Goal: Task Accomplishment & Management: Use online tool/utility

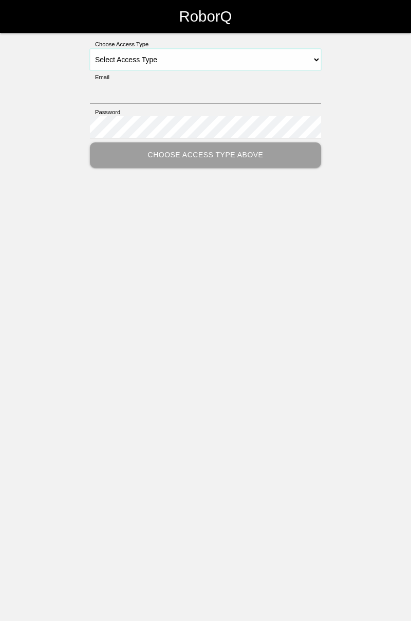
click at [318, 62] on select "Select Access Type Admin Customer Supervisor Worker" at bounding box center [205, 60] width 231 height 22
select select "Worker"
click at [90, 49] on select "Select Access Type Admin Customer Supervisor Worker" at bounding box center [205, 60] width 231 height 22
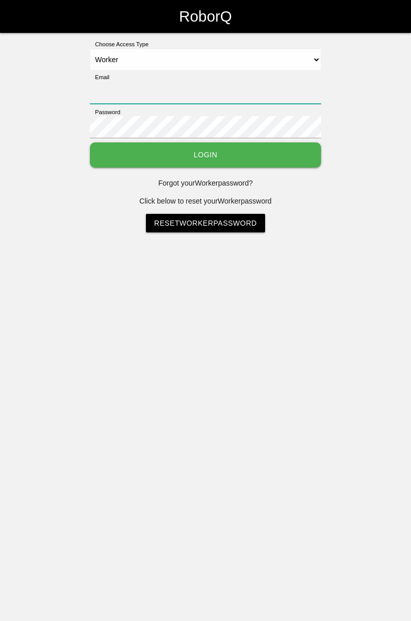
click at [182, 88] on input "Email" at bounding box center [205, 93] width 231 height 22
type input "[PERSON_NAME][EMAIL_ADDRESS][DOMAIN_NAME]"
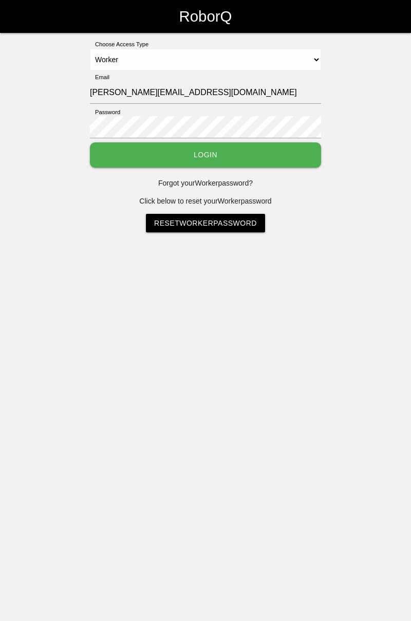
click at [90, 142] on button "Login" at bounding box center [205, 154] width 231 height 25
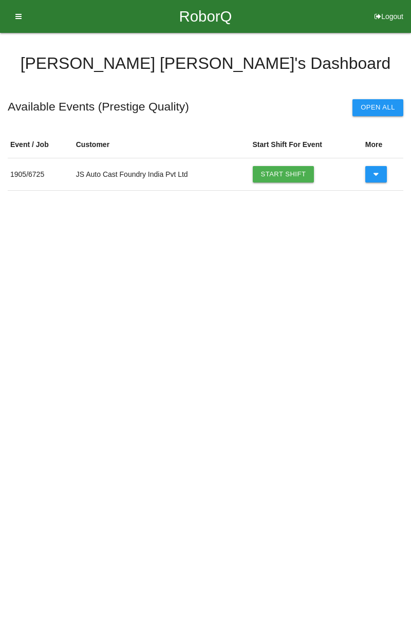
click at [292, 175] on link "Start Shift" at bounding box center [284, 174] width 62 height 16
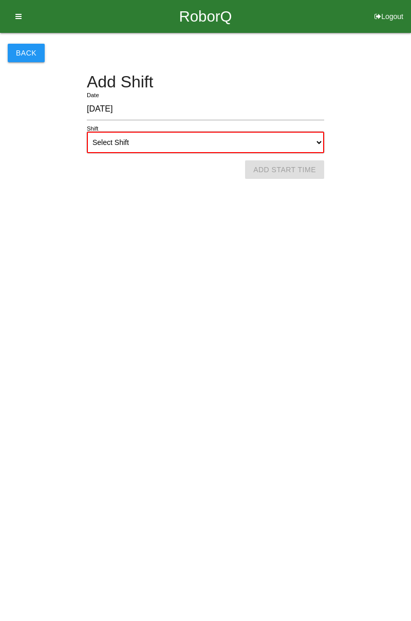
click at [320, 140] on select "Select Shift 1st Shift 2nd Shift 3rd Shift 4th Shift" at bounding box center [206, 143] width 238 height 22
select select "1"
click at [87, 132] on select "Select Shift 1st Shift 2nd Shift 3rd Shift 4th Shift" at bounding box center [206, 143] width 238 height 22
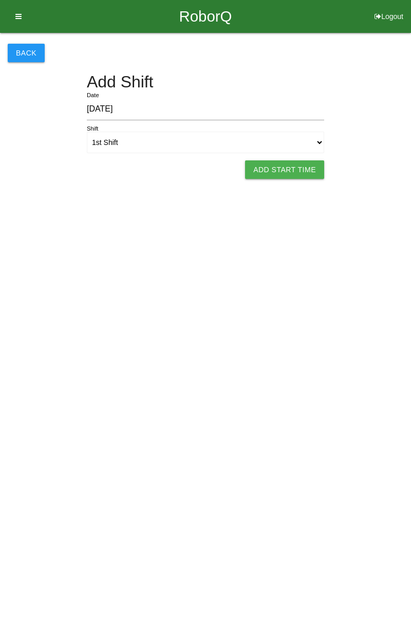
click at [296, 169] on button "Add Start Time" at bounding box center [284, 169] width 79 height 19
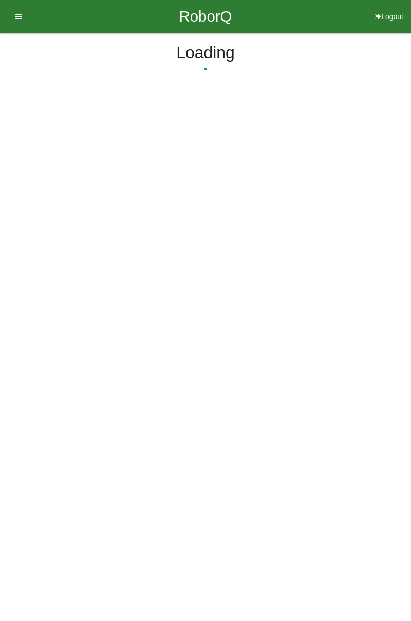
select select "7"
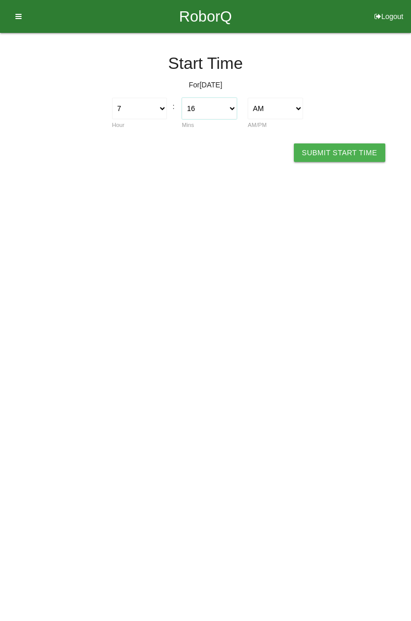
click at [233, 110] on select "00 01 02 03 04 05 06 07 08 09 10 11 12 13 14 15 16 17 18 19 20 21 22 23 24 25 2…" at bounding box center [209, 109] width 55 height 22
select select "0"
click at [182, 98] on select "00 01 02 03 04 05 06 07 08 09 10 11 12 13 14 15 16 17 18 19 20 21 22 23 24 25 2…" at bounding box center [209, 109] width 55 height 22
click at [345, 150] on button "Submit Start Time" at bounding box center [340, 152] width 92 height 19
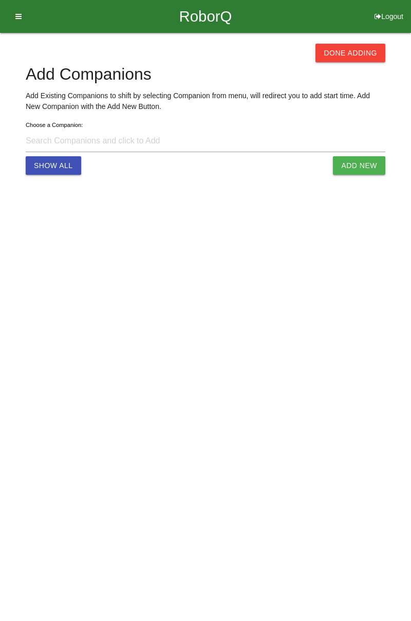
click at [356, 49] on button "Done Adding" at bounding box center [351, 53] width 70 height 19
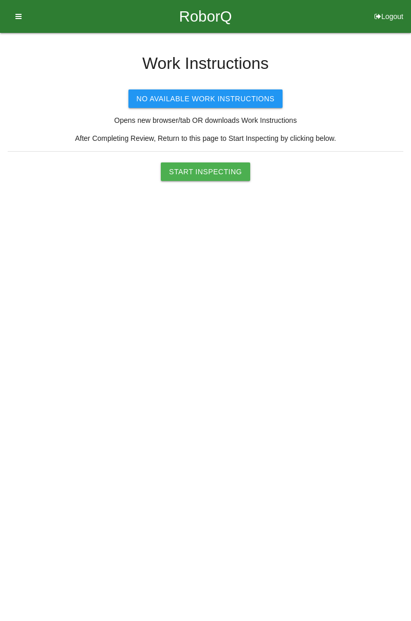
click at [225, 178] on button "Start Inspecting" at bounding box center [205, 171] width 89 height 19
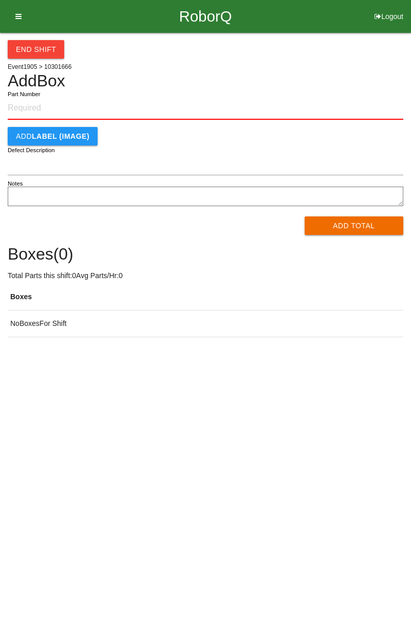
click at [49, 104] on input "Part Number" at bounding box center [206, 108] width 396 height 23
click at [37, 110] on input "Part Number" at bounding box center [206, 108] width 396 height 23
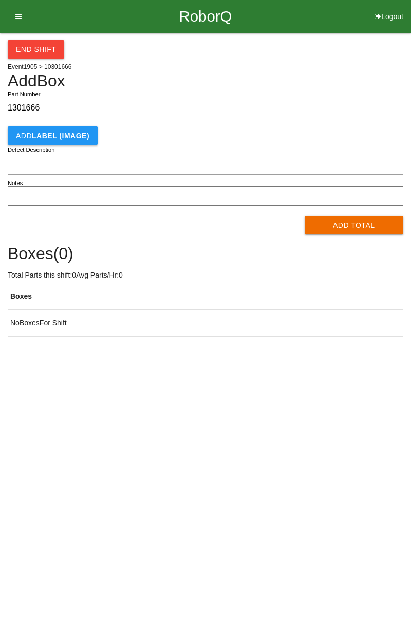
type input "1301666"
click at [359, 219] on button "Add Total" at bounding box center [354, 225] width 99 height 19
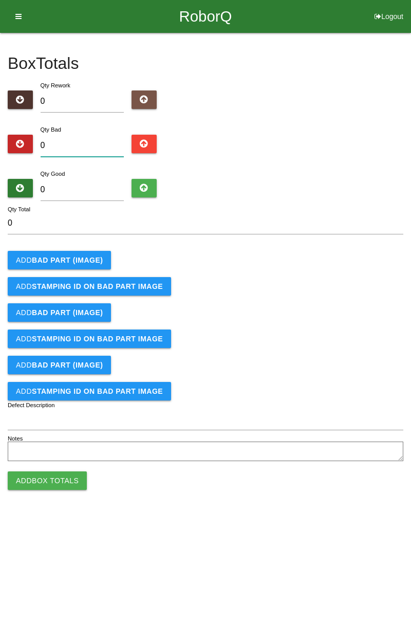
click at [92, 137] on input "0" at bounding box center [83, 146] width 84 height 22
type input "4"
click at [66, 150] on input "4" at bounding box center [83, 146] width 84 height 22
type input "0"
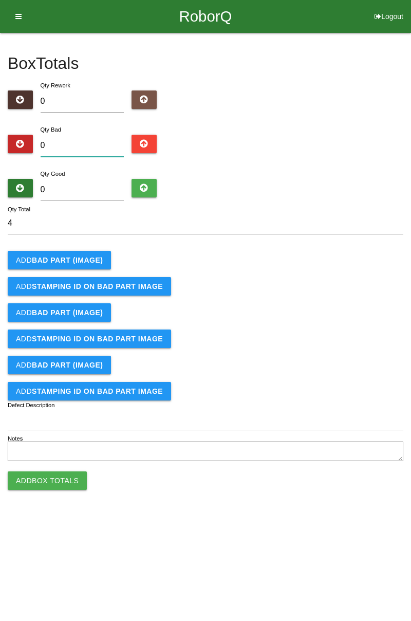
type input "0"
type input "6"
click at [90, 260] on b "BAD PART (IMAGE)" at bounding box center [67, 260] width 71 height 8
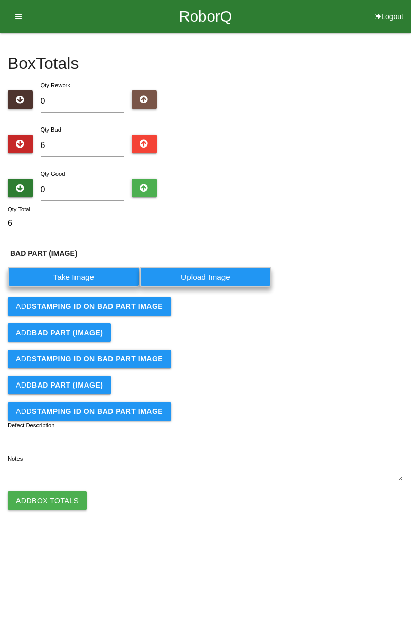
click at [88, 275] on label "Take Image" at bounding box center [74, 277] width 132 height 20
click at [0, 0] on \(IMAGE\) "Take Image" at bounding box center [0, 0] width 0 height 0
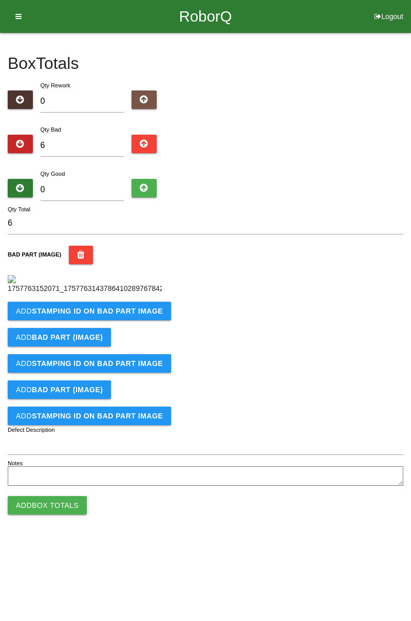
click at [116, 317] on form "6 Qty Total BAD PART (IMAGE) Add STAMPING ID on BAD PART Image Add BAD PART (IM…" at bounding box center [206, 350] width 396 height 277
click at [117, 320] on button "Add STAMPING ID on BAD PART Image" at bounding box center [89, 311] width 163 height 19
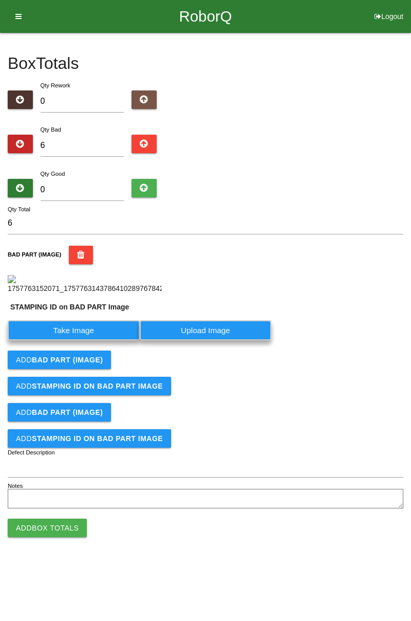
click at [87, 340] on label "Take Image" at bounding box center [74, 330] width 132 height 20
click at [0, 0] on PART "Take Image" at bounding box center [0, 0] width 0 height 0
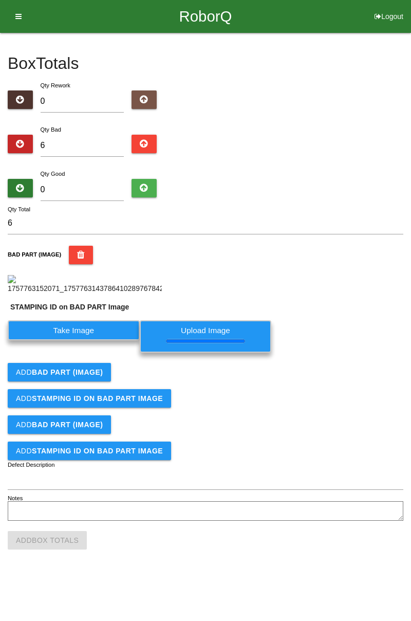
click at [93, 376] on b "BAD PART (IMAGE)" at bounding box center [67, 372] width 71 height 8
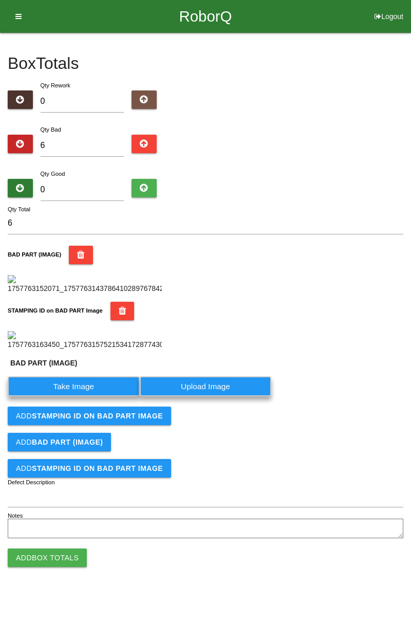
scroll to position [249, 0]
click at [107, 396] on label "Take Image" at bounding box center [74, 386] width 132 height 20
click at [0, 0] on \(IMAGE\) "Take Image" at bounding box center [0, 0] width 0 height 0
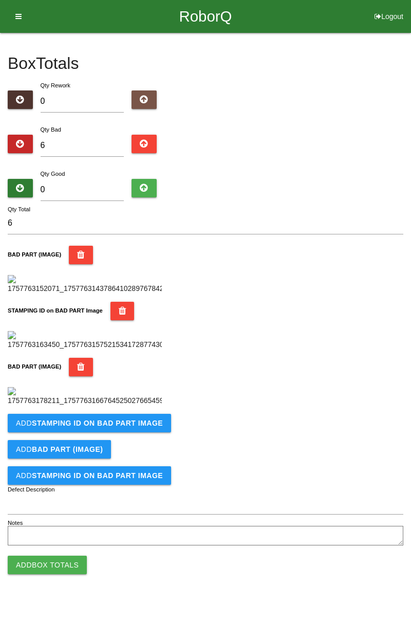
scroll to position [395, 0]
click at [119, 427] on b "STAMPING ID on BAD PART Image" at bounding box center [97, 423] width 131 height 8
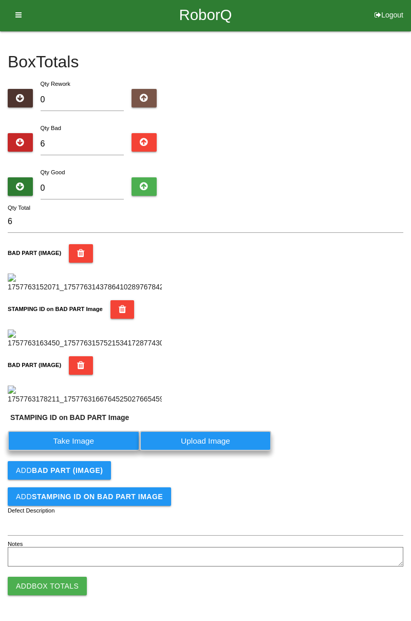
click at [92, 451] on label "Take Image" at bounding box center [74, 441] width 132 height 20
click at [0, 0] on PART "Take Image" at bounding box center [0, 0] width 0 height 0
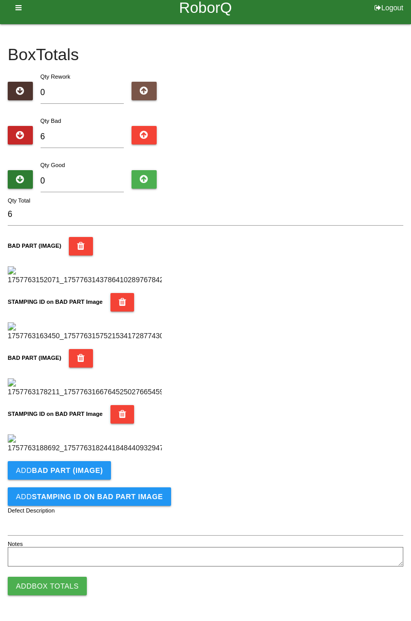
scroll to position [563, 0]
click at [101, 470] on button "Add BAD PART (IMAGE)" at bounding box center [59, 470] width 103 height 19
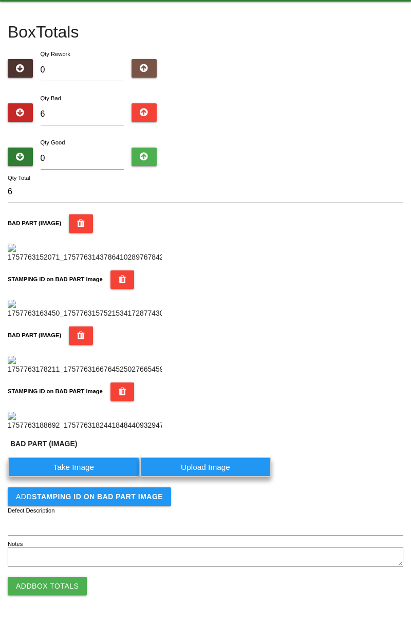
click at [85, 477] on label "Take Image" at bounding box center [74, 467] width 132 height 20
click at [0, 0] on \(IMAGE\) "Take Image" at bounding box center [0, 0] width 0 height 0
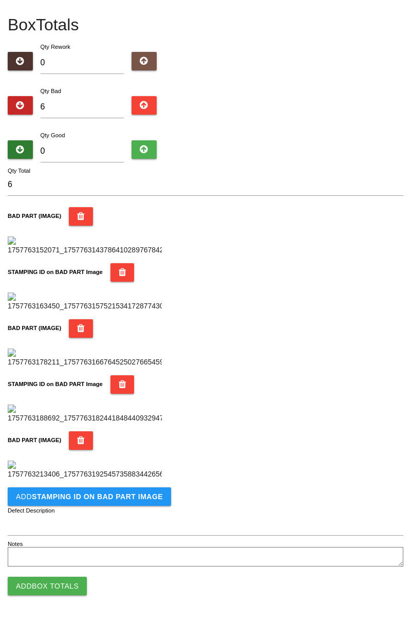
scroll to position [732, 0]
click at [111, 499] on b "STAMPING ID on BAD PART Image" at bounding box center [97, 497] width 131 height 8
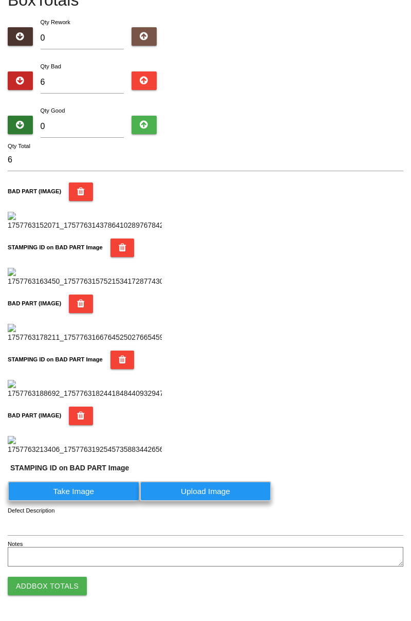
click at [82, 501] on label "Take Image" at bounding box center [74, 491] width 132 height 20
click at [0, 0] on PART "Take Image" at bounding box center [0, 0] width 0 height 0
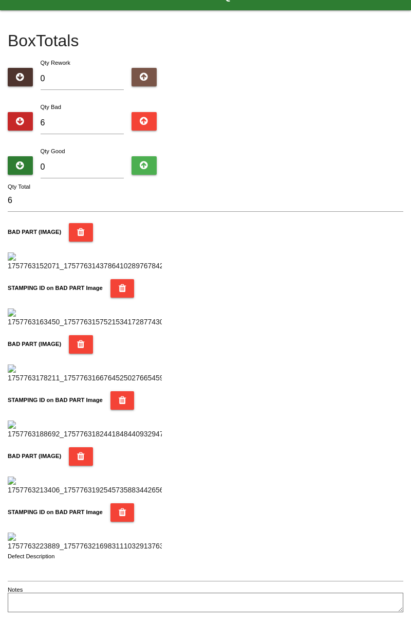
scroll to position [0, 0]
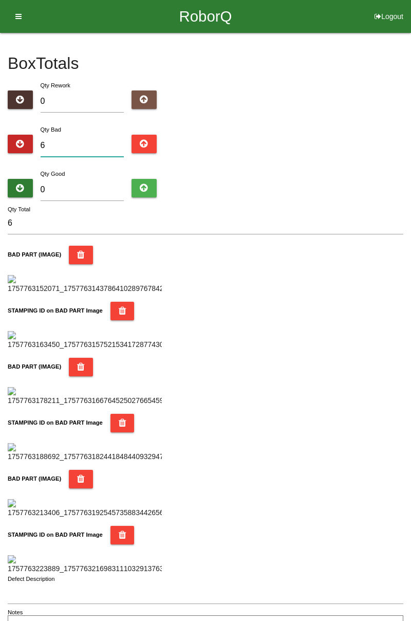
click at [90, 141] on input "6" at bounding box center [83, 146] width 84 height 22
type input "0"
type input "7"
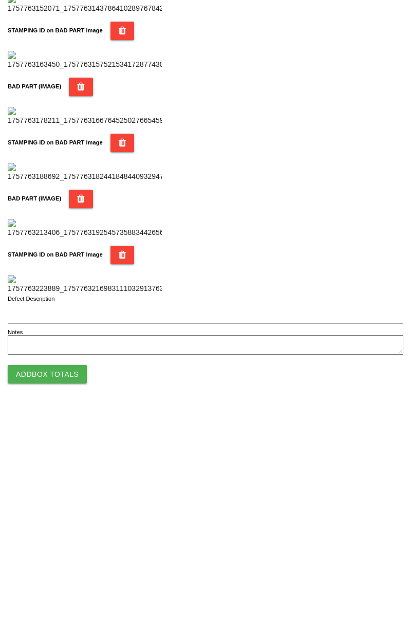
type input "7"
click at [61, 580] on button "Add Box Totals" at bounding box center [47, 586] width 79 height 19
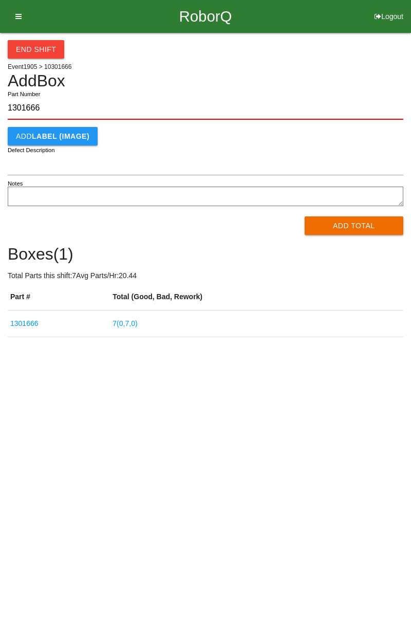
type input "1301666"
click at [358, 223] on button "Add Total" at bounding box center [354, 225] width 99 height 19
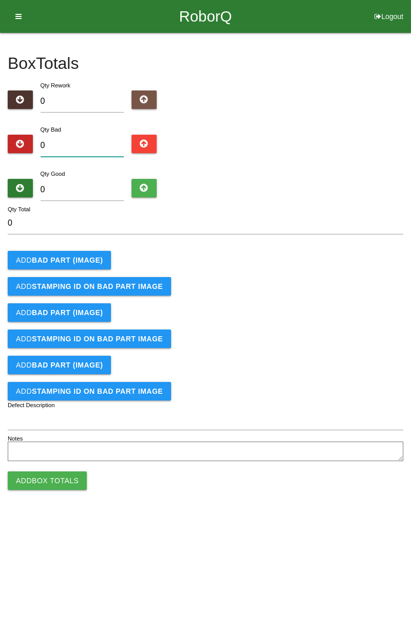
click at [72, 143] on input "0" at bounding box center [83, 146] width 84 height 22
click at [79, 142] on input "0" at bounding box center [83, 146] width 84 height 22
type input "8"
type input "0"
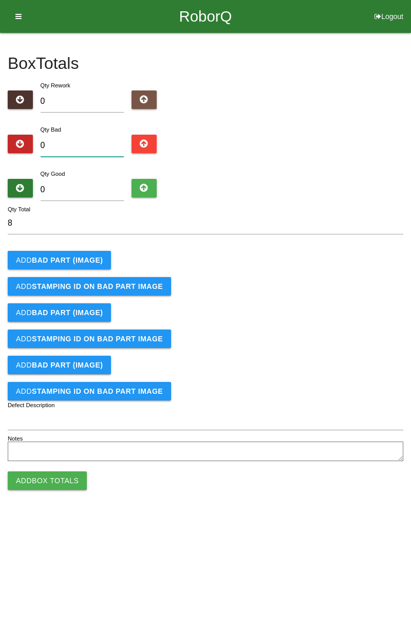
type input "0"
type input "1"
type input "13"
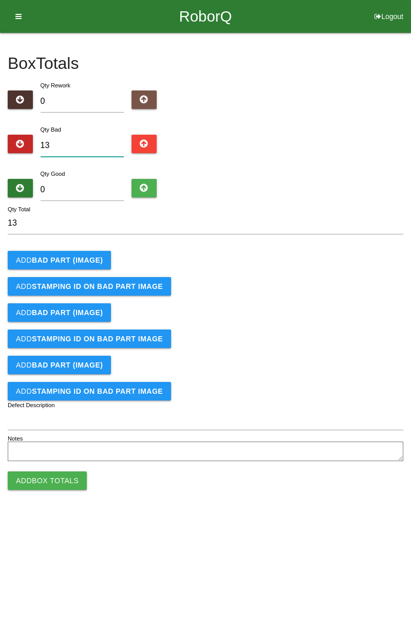
type input "1"
type input "14"
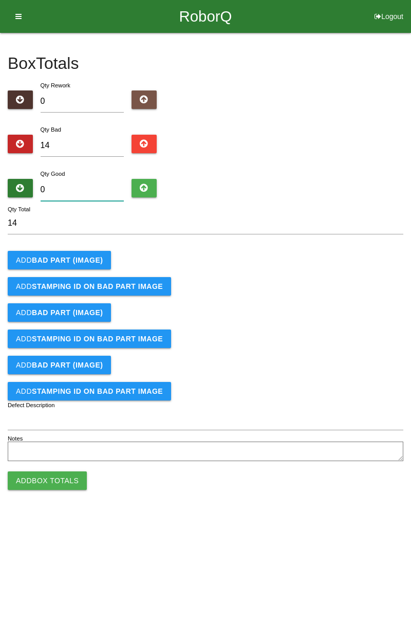
click at [93, 187] on input "0" at bounding box center [83, 190] width 84 height 22
type input "7"
type input "21"
type input "70"
type input "84"
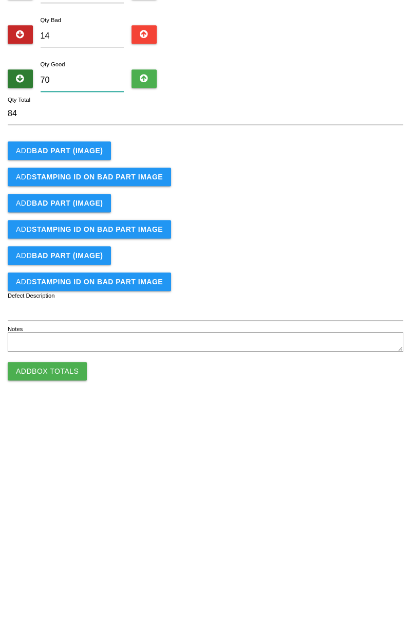
type input "70"
click at [83, 254] on button "Add BAD PART (IMAGE)" at bounding box center [59, 260] width 103 height 19
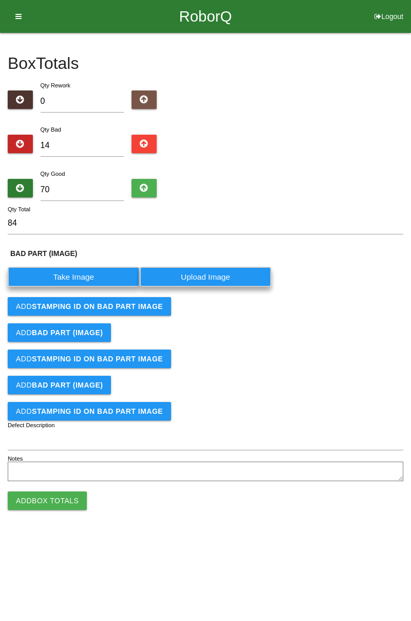
click at [84, 277] on label "Take Image" at bounding box center [74, 277] width 132 height 20
click at [0, 0] on \(IMAGE\) "Take Image" at bounding box center [0, 0] width 0 height 0
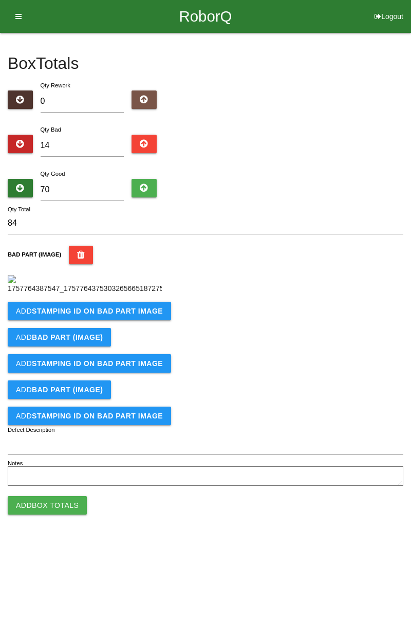
scroll to position [58, 0]
click at [128, 315] on b "STAMPING ID on BAD PART Image" at bounding box center [97, 311] width 131 height 8
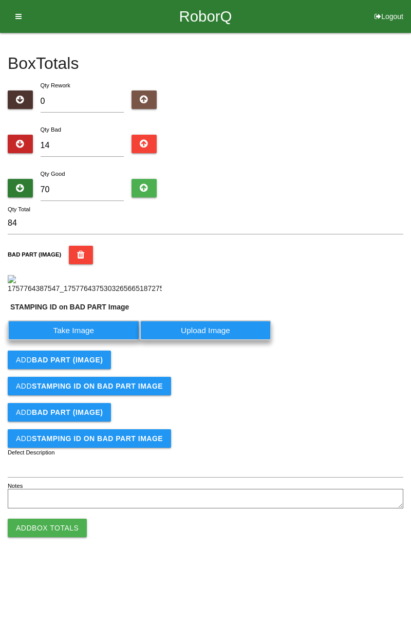
click at [89, 340] on label "Take Image" at bounding box center [74, 330] width 132 height 20
click at [0, 0] on PART "Take Image" at bounding box center [0, 0] width 0 height 0
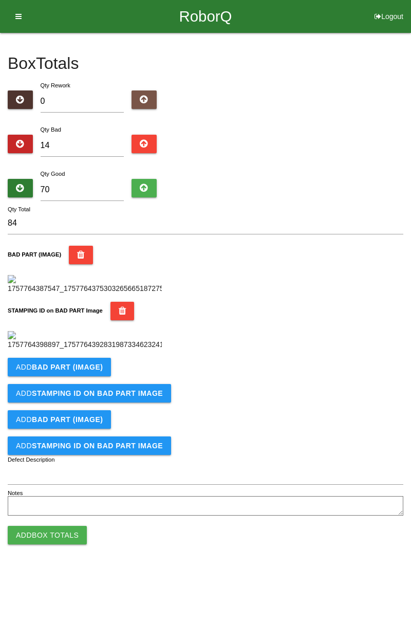
click at [83, 371] on b "BAD PART (IMAGE)" at bounding box center [67, 367] width 71 height 8
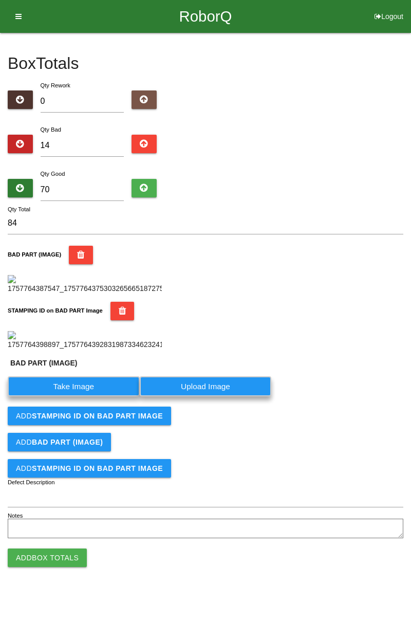
scroll to position [249, 0]
click at [114, 396] on label "Take Image" at bounding box center [74, 386] width 132 height 20
click at [0, 0] on \(IMAGE\) "Take Image" at bounding box center [0, 0] width 0 height 0
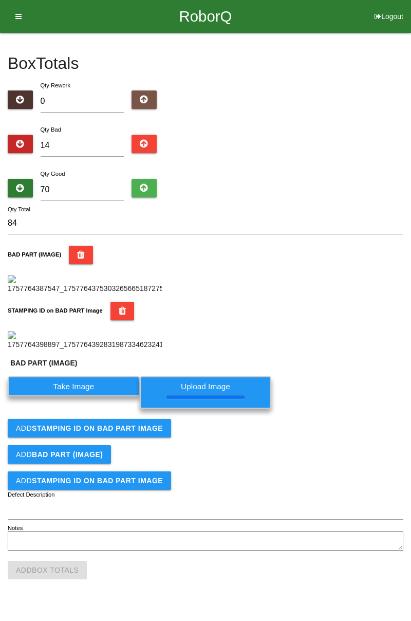
click at [109, 438] on button "Add STAMPING ID on BAD PART Image" at bounding box center [89, 428] width 163 height 19
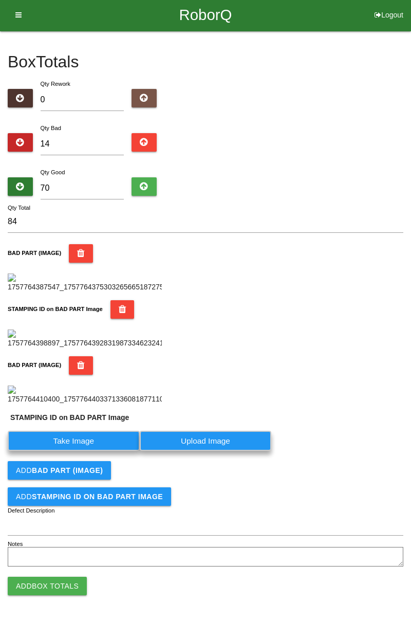
scroll to position [417, 0]
click at [108, 444] on label "Take Image" at bounding box center [74, 441] width 132 height 20
click at [0, 0] on PART "Take Image" at bounding box center [0, 0] width 0 height 0
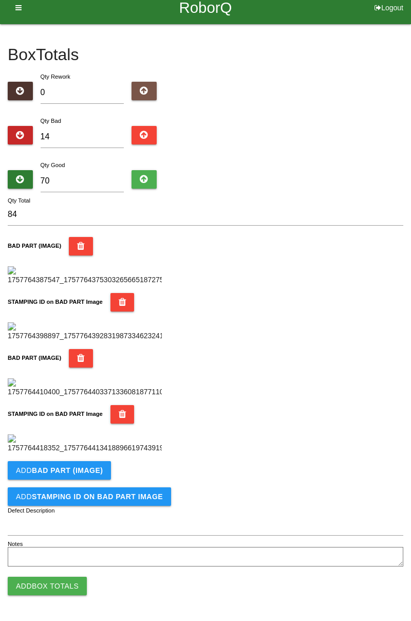
scroll to position [563, 0]
click at [82, 469] on b "BAD PART (IMAGE)" at bounding box center [67, 470] width 71 height 8
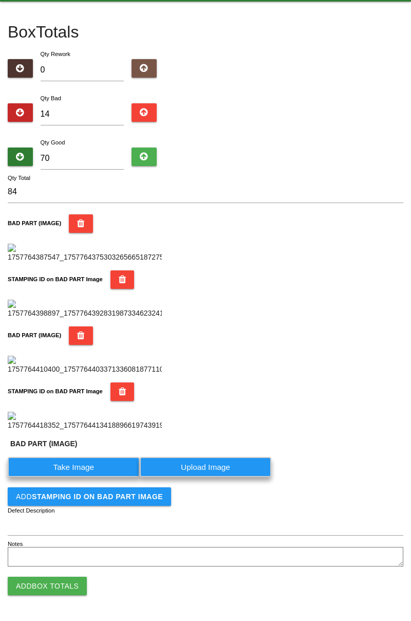
click at [77, 477] on label "Take Image" at bounding box center [74, 467] width 132 height 20
click at [0, 0] on \(IMAGE\) "Take Image" at bounding box center [0, 0] width 0 height 0
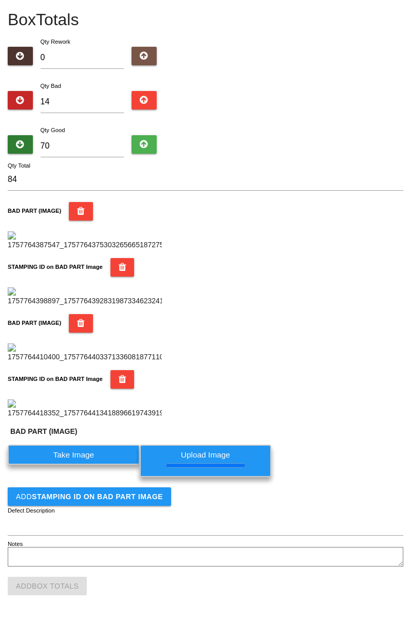
scroll to position [598, 0]
click at [122, 505] on button "Add STAMPING ID on BAD PART Image" at bounding box center [89, 496] width 163 height 19
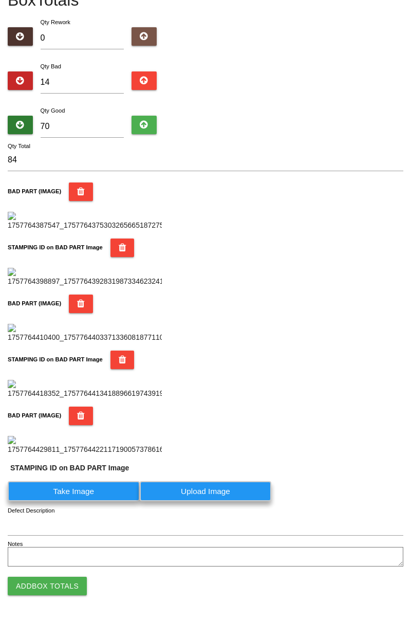
scroll to position [757, 0]
click at [87, 495] on label "Take Image" at bounding box center [74, 491] width 132 height 20
click at [0, 0] on PART "Take Image" at bounding box center [0, 0] width 0 height 0
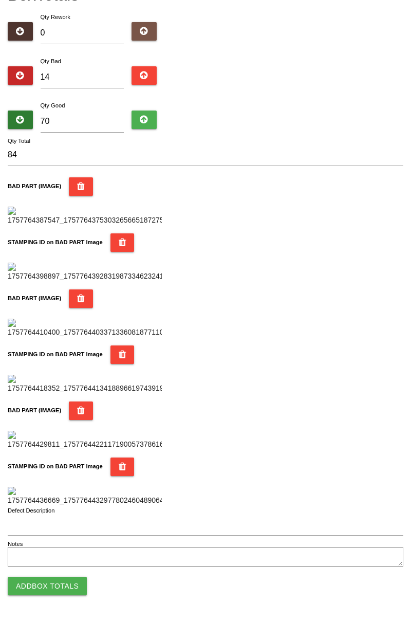
scroll to position [901, 0]
click at [54, 590] on button "Add Box Totals" at bounding box center [47, 586] width 79 height 19
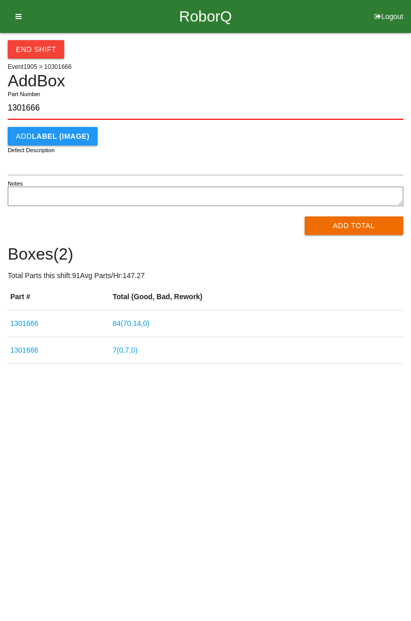
type input "1301666"
click at [372, 223] on button "Add Total" at bounding box center [354, 225] width 99 height 19
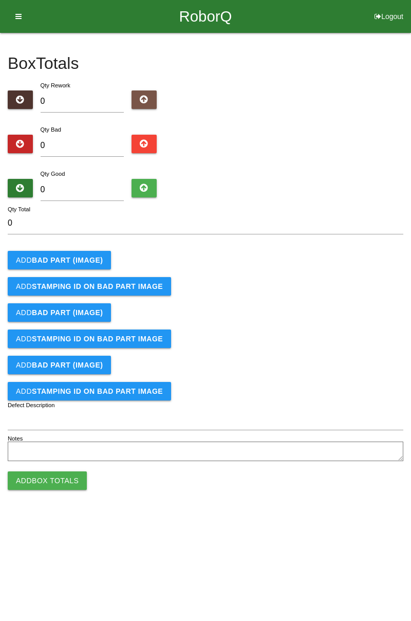
click at [411, 135] on div "Box Totals Translate Weight Weight unit: Rework Weight Bad Weight Good Weight 0…" at bounding box center [205, 248] width 411 height 431
click at [83, 142] on input "0" at bounding box center [83, 146] width 84 height 22
click at [87, 150] on input "0" at bounding box center [83, 146] width 84 height 22
type input "3"
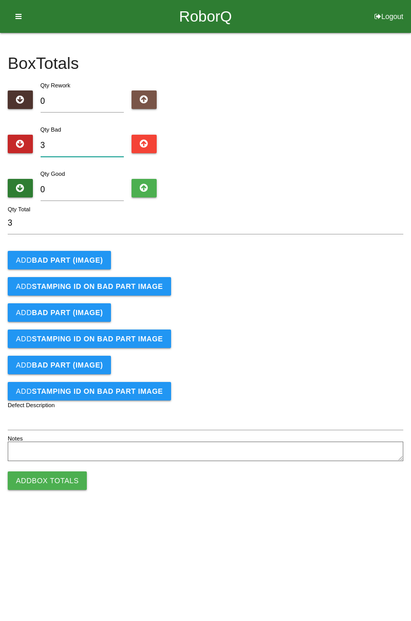
type input "3"
click at [84, 254] on button "Add BAD PART (IMAGE)" at bounding box center [59, 260] width 103 height 19
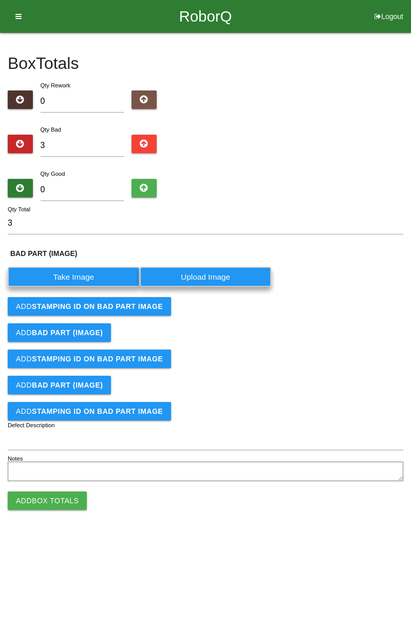
click at [77, 273] on label "Take Image" at bounding box center [74, 277] width 132 height 20
click at [0, 0] on \(IMAGE\) "Take Image" at bounding box center [0, 0] width 0 height 0
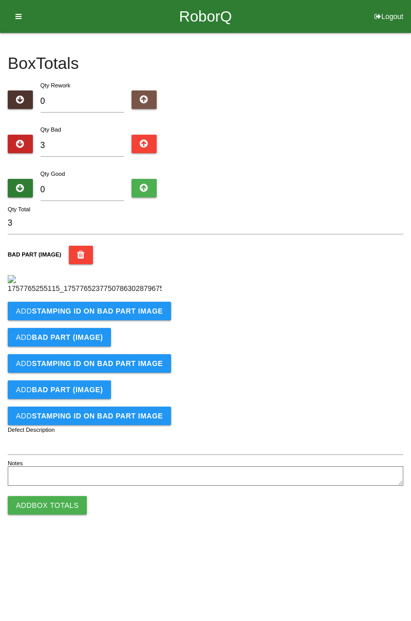
click at [120, 315] on b "STAMPING ID on BAD PART Image" at bounding box center [97, 311] width 131 height 8
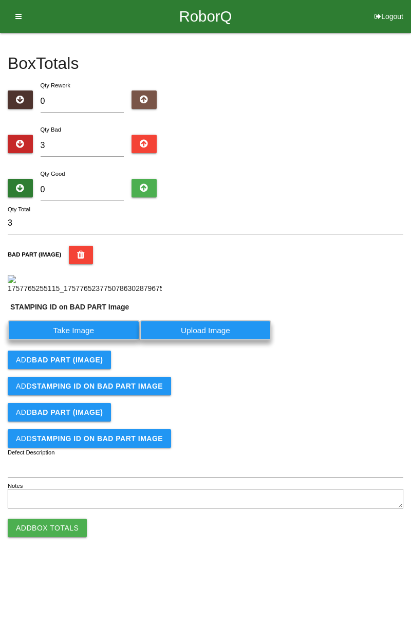
click at [87, 340] on label "Take Image" at bounding box center [74, 330] width 132 height 20
click at [0, 0] on PART "Take Image" at bounding box center [0, 0] width 0 height 0
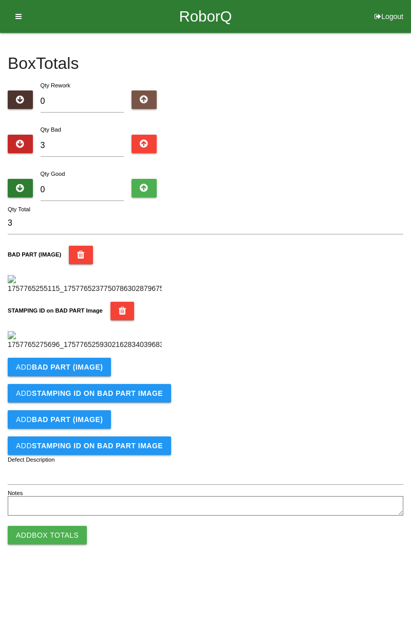
scroll to position [226, 0]
click at [90, 371] on b "BAD PART (IMAGE)" at bounding box center [67, 367] width 71 height 8
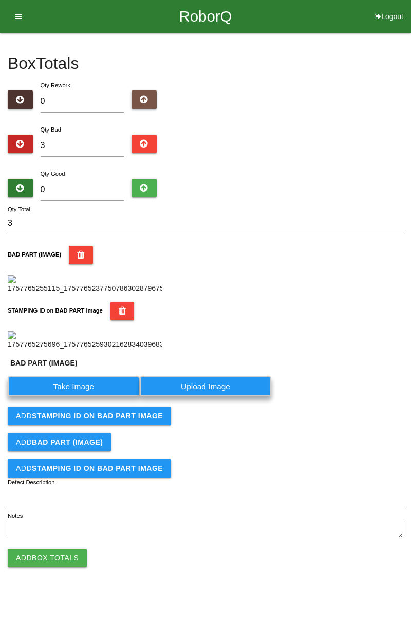
click at [78, 396] on label "Take Image" at bounding box center [74, 386] width 132 height 20
click at [0, 0] on \(IMAGE\) "Take Image" at bounding box center [0, 0] width 0 height 0
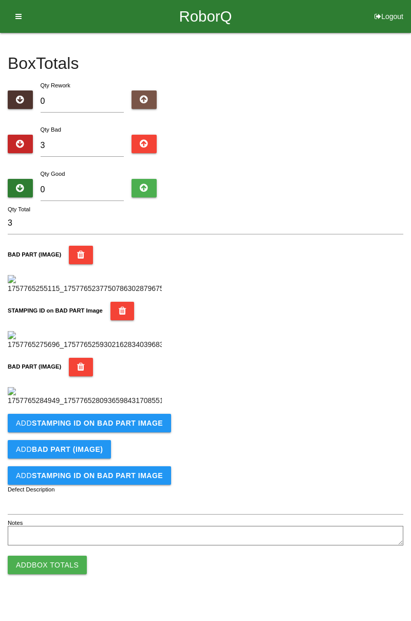
scroll to position [395, 0]
click at [142, 427] on b "STAMPING ID on BAD PART Image" at bounding box center [97, 423] width 131 height 8
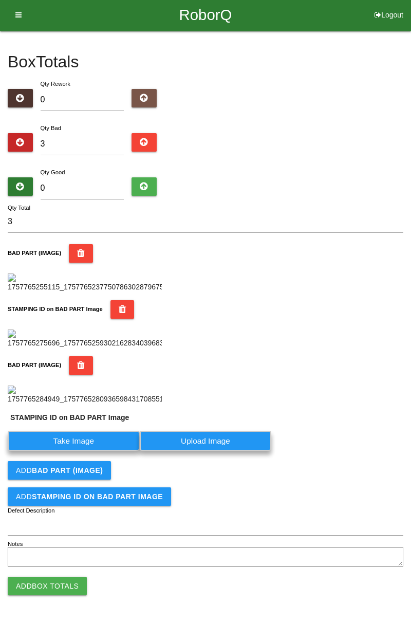
click at [94, 451] on label "Take Image" at bounding box center [74, 441] width 132 height 20
click at [0, 0] on PART "Take Image" at bounding box center [0, 0] width 0 height 0
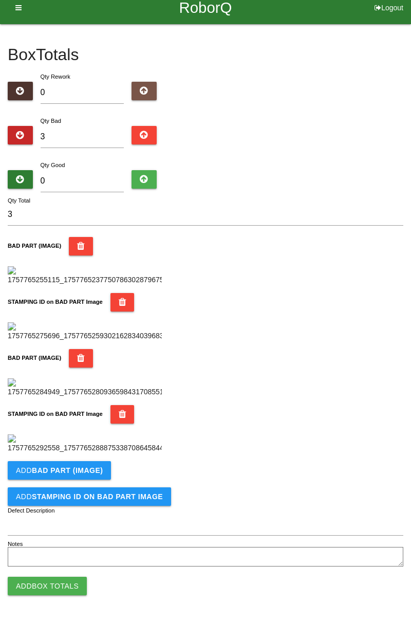
scroll to position [563, 0]
click at [89, 467] on b "BAD PART (IMAGE)" at bounding box center [67, 470] width 71 height 8
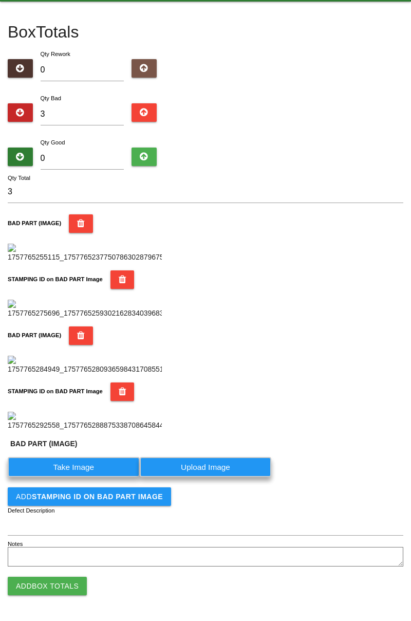
click at [84, 477] on label "Take Image" at bounding box center [74, 467] width 132 height 20
click at [0, 0] on \(IMAGE\) "Take Image" at bounding box center [0, 0] width 0 height 0
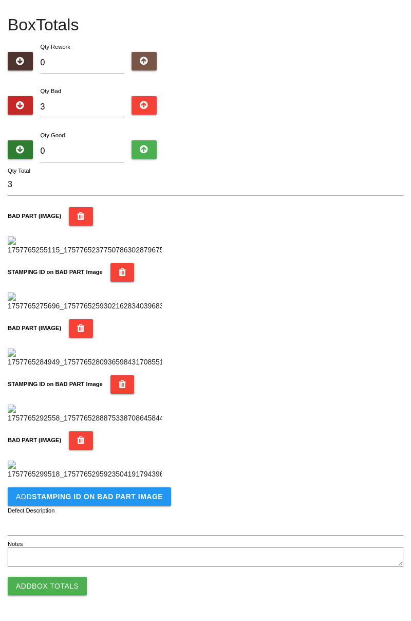
scroll to position [732, 0]
click at [123, 490] on button "Add STAMPING ID on BAD PART Image" at bounding box center [89, 496] width 163 height 19
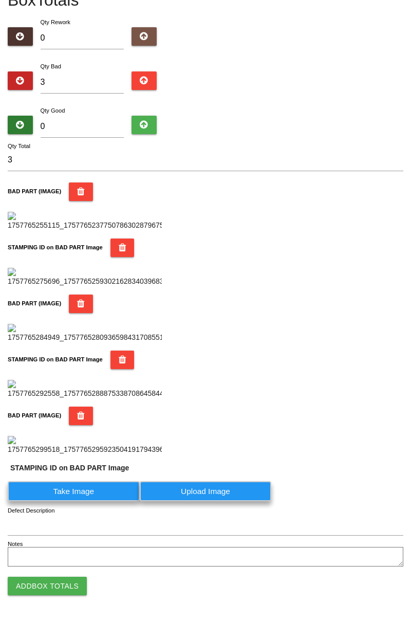
click at [98, 501] on label "Take Image" at bounding box center [74, 491] width 132 height 20
click at [0, 0] on PART "Take Image" at bounding box center [0, 0] width 0 height 0
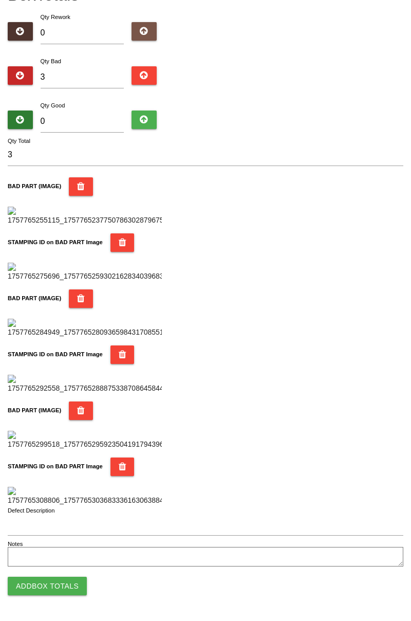
scroll to position [0, 0]
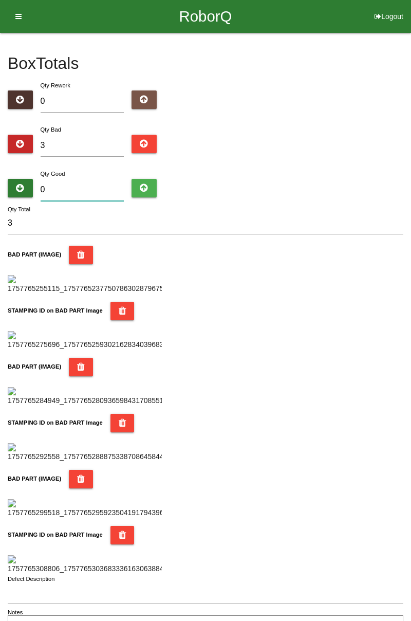
click at [85, 187] on input "0" at bounding box center [83, 190] width 84 height 22
type input "8"
type input "11"
type input "81"
type input "84"
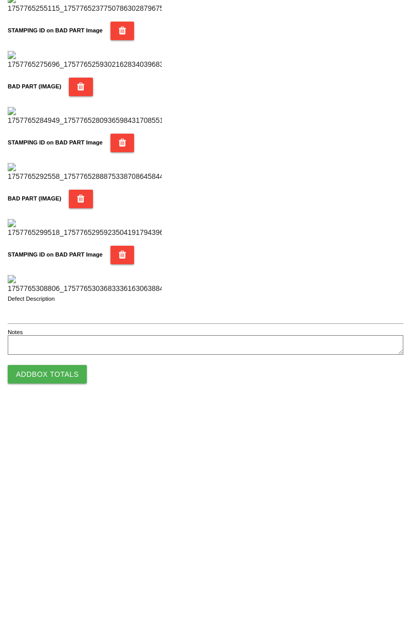
type input "81"
click at [70, 592] on button "Add Box Totals" at bounding box center [47, 586] width 79 height 19
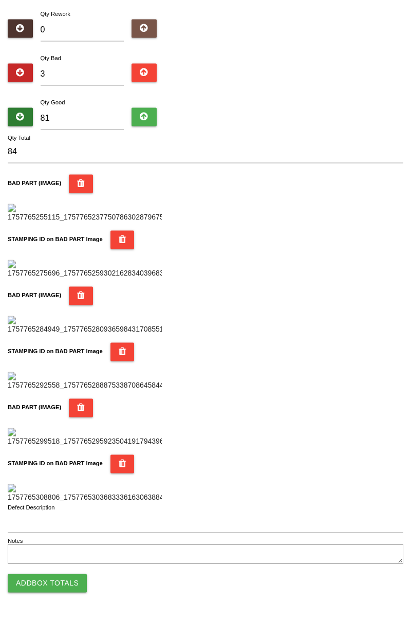
scroll to position [901, 0]
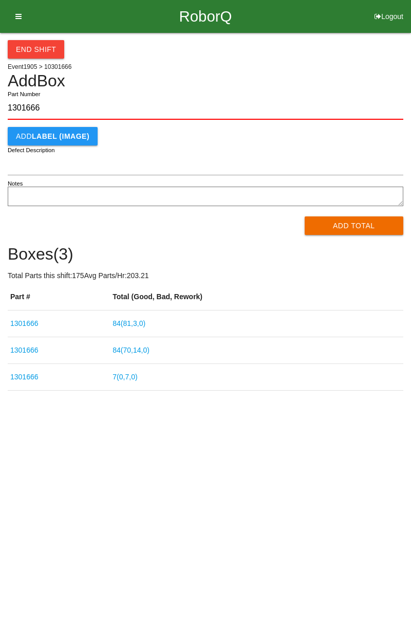
type input "1301666"
click at [363, 225] on button "Add Total" at bounding box center [354, 225] width 99 height 19
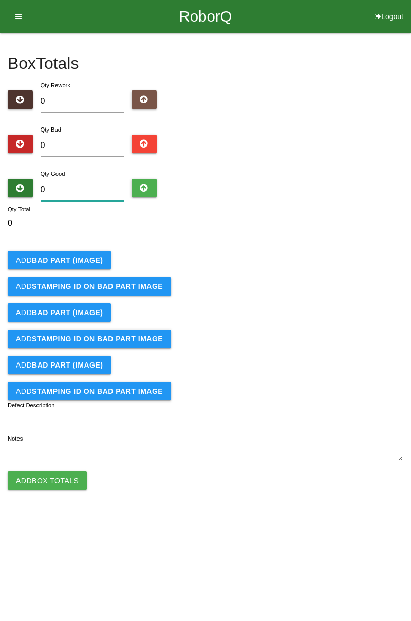
click at [74, 191] on input "0" at bounding box center [83, 190] width 84 height 22
click at [99, 143] on input "0" at bounding box center [83, 146] width 84 height 22
click at [411, 112] on div "Box Totals Translate Weight Weight unit: Rework Weight Bad Weight Good Weight 0…" at bounding box center [205, 248] width 411 height 431
click at [87, 148] on input "0" at bounding box center [83, 146] width 84 height 22
type input "5"
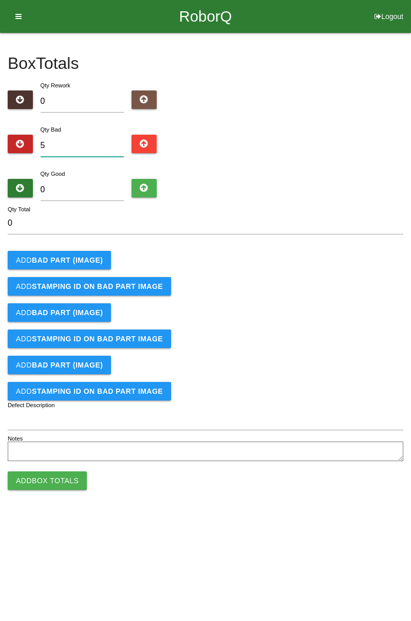
type input "5"
click at [88, 257] on b "BAD PART (IMAGE)" at bounding box center [67, 260] width 71 height 8
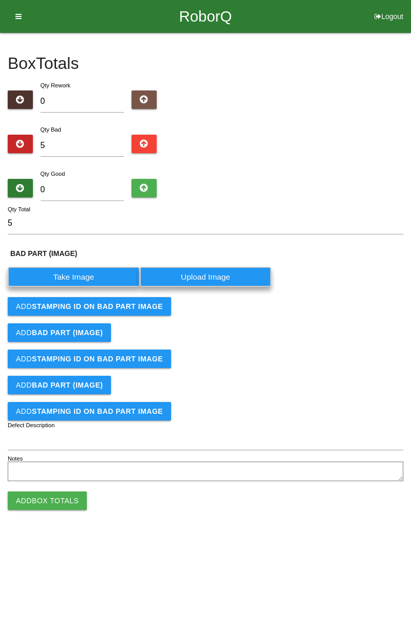
click at [85, 271] on label "Take Image" at bounding box center [74, 277] width 132 height 20
click at [0, 0] on \(IMAGE\) "Take Image" at bounding box center [0, 0] width 0 height 0
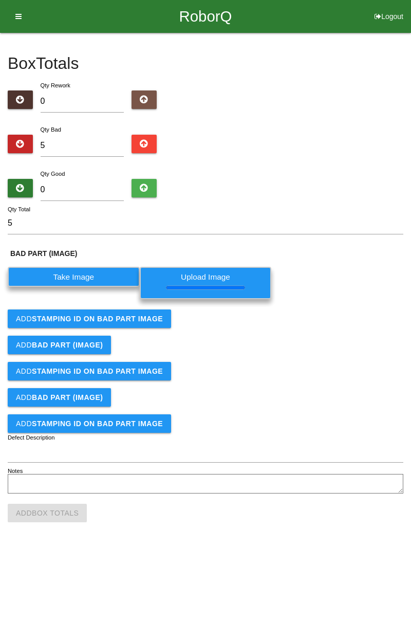
click at [120, 320] on b "STAMPING ID on BAD PART Image" at bounding box center [97, 319] width 131 height 8
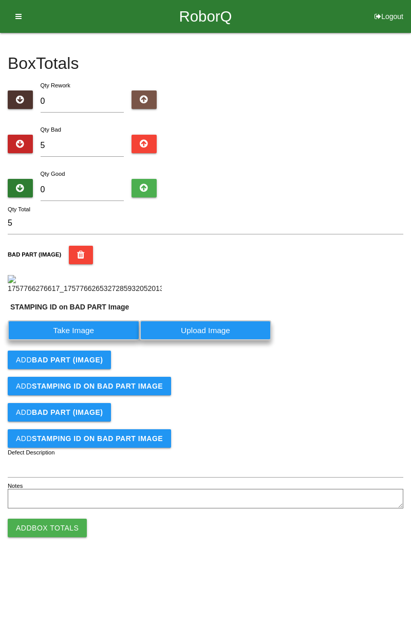
click at [84, 340] on label "Take Image" at bounding box center [74, 330] width 132 height 20
click at [0, 0] on PART "Take Image" at bounding box center [0, 0] width 0 height 0
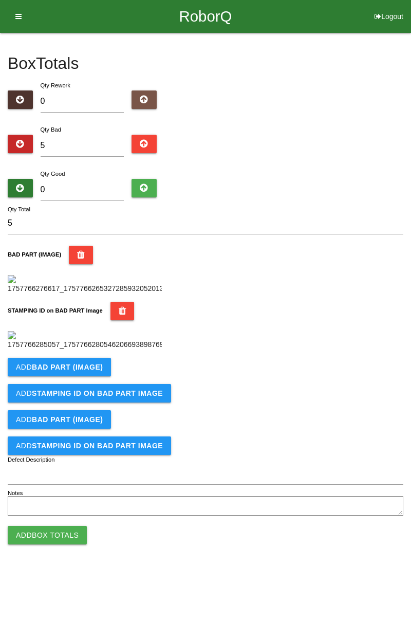
scroll to position [226, 0]
click at [107, 376] on button "Add BAD PART (IMAGE)" at bounding box center [59, 367] width 103 height 19
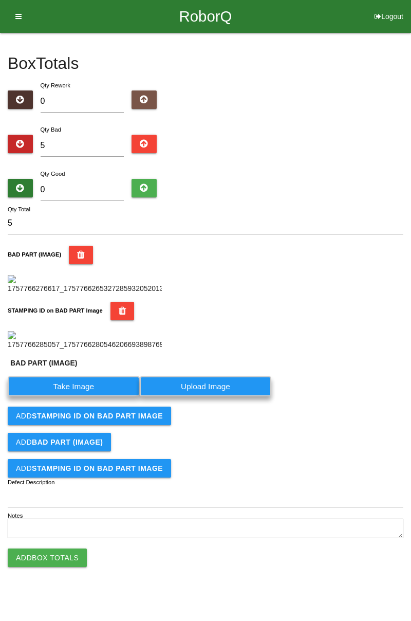
click at [85, 396] on label "Take Image" at bounding box center [74, 386] width 132 height 20
click at [0, 0] on \(IMAGE\) "Take Image" at bounding box center [0, 0] width 0 height 0
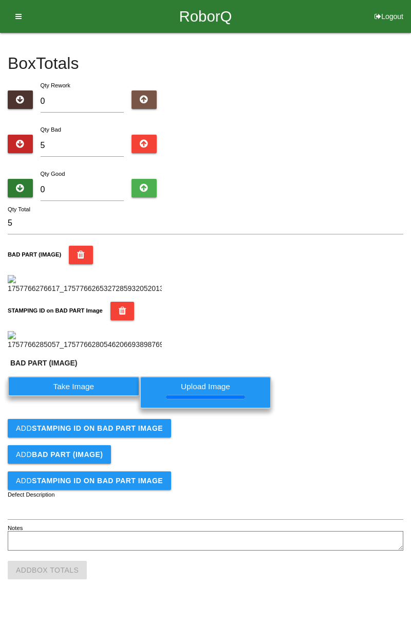
click at [130, 432] on b "STAMPING ID on BAD PART Image" at bounding box center [97, 428] width 131 height 8
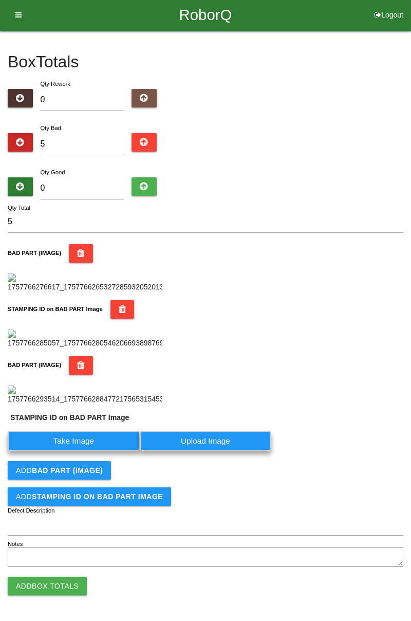
scroll to position [417, 0]
click at [109, 447] on label "Take Image" at bounding box center [74, 441] width 132 height 20
click at [0, 0] on PART "Take Image" at bounding box center [0, 0] width 0 height 0
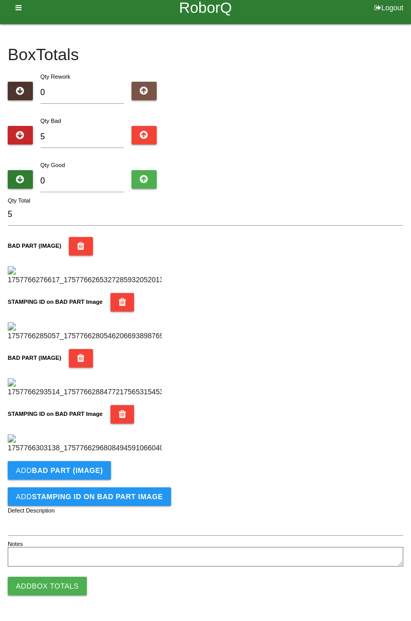
scroll to position [563, 0]
click at [94, 474] on b "BAD PART (IMAGE)" at bounding box center [67, 470] width 71 height 8
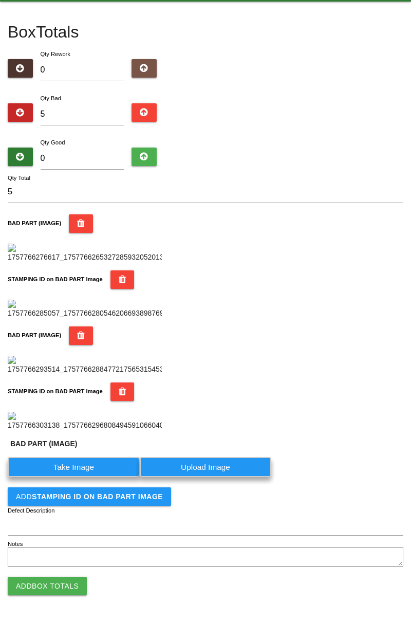
click at [86, 477] on label "Take Image" at bounding box center [74, 467] width 132 height 20
click at [0, 0] on \(IMAGE\) "Take Image" at bounding box center [0, 0] width 0 height 0
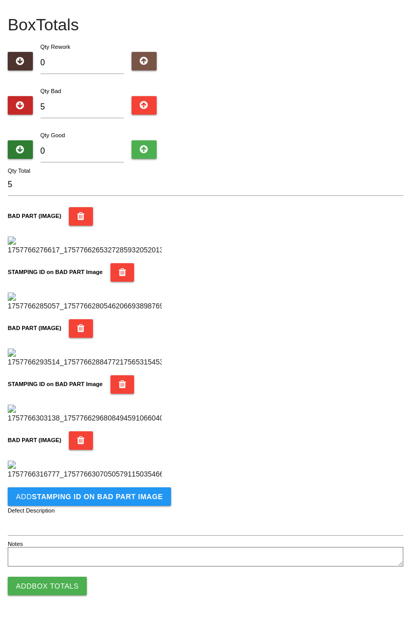
scroll to position [732, 0]
click at [123, 501] on button "Add STAMPING ID on BAD PART Image" at bounding box center [89, 496] width 163 height 19
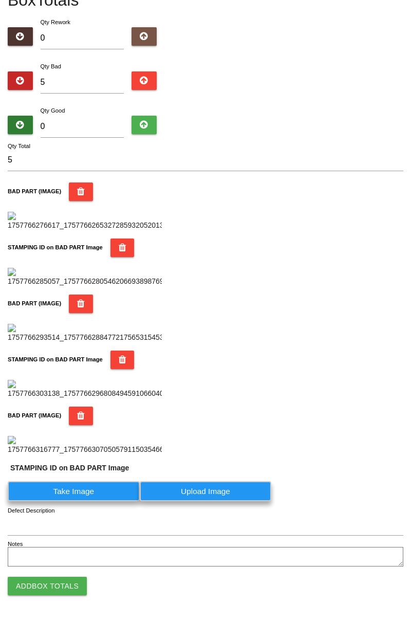
click at [100, 501] on label "Take Image" at bounding box center [74, 491] width 132 height 20
click at [0, 0] on PART "Take Image" at bounding box center [0, 0] width 0 height 0
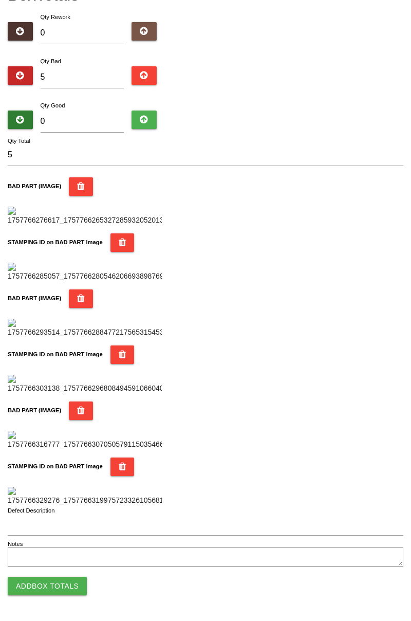
scroll to position [0, 0]
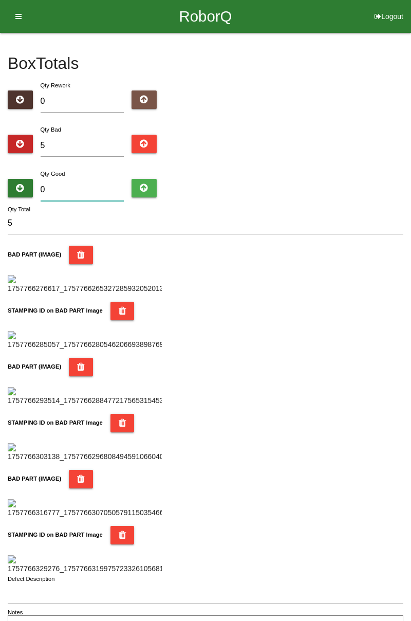
click at [93, 186] on input "0" at bounding box center [83, 190] width 84 height 22
type input "7"
type input "12"
type input "79"
type input "84"
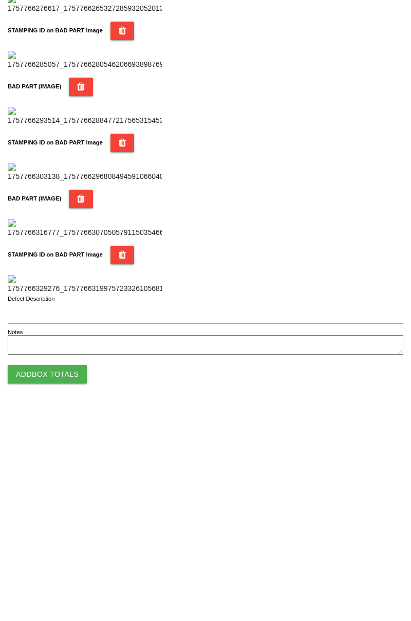
type input "79"
click at [81, 580] on button "Add Box Totals" at bounding box center [47, 586] width 79 height 19
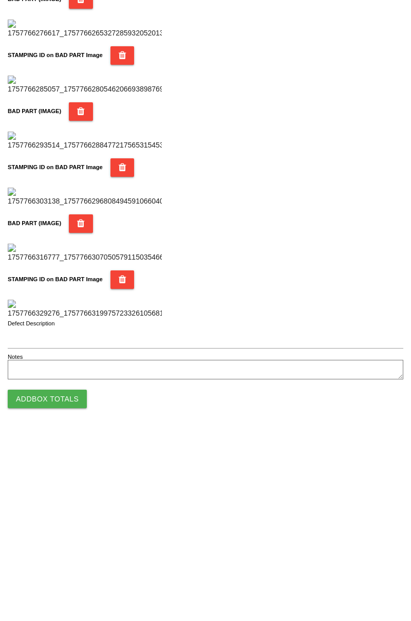
scroll to position [901, 0]
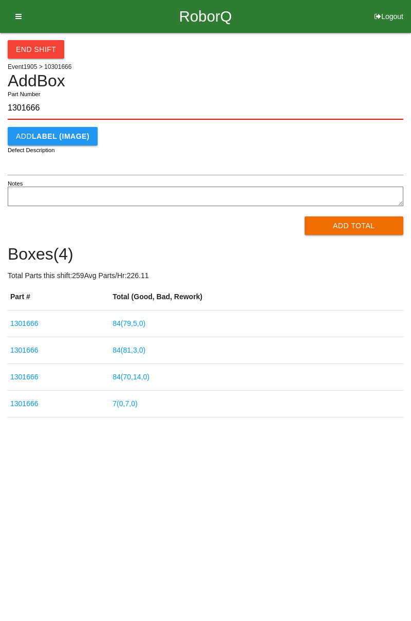
type input "1301666"
click at [365, 226] on button "Add Total" at bounding box center [354, 225] width 99 height 19
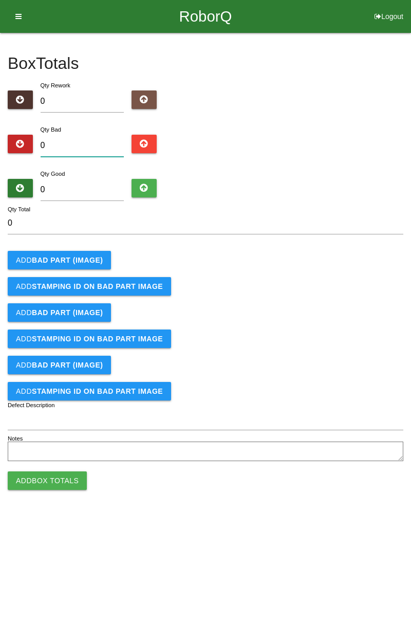
click at [92, 136] on input "0" at bounding box center [83, 146] width 84 height 22
type input "7"
click at [88, 263] on b "BAD PART (IMAGE)" at bounding box center [67, 260] width 71 height 8
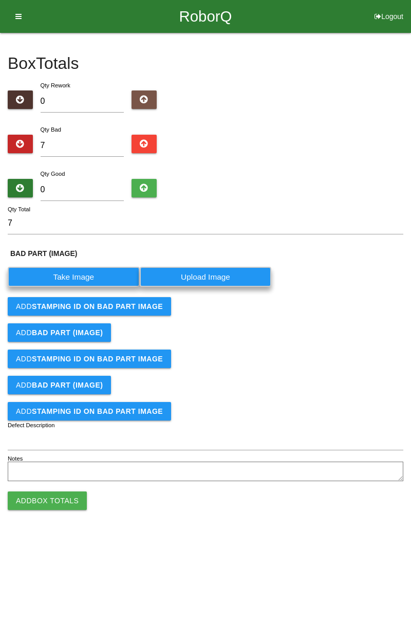
click at [84, 280] on label "Take Image" at bounding box center [74, 277] width 132 height 20
click at [0, 0] on \(IMAGE\) "Take Image" at bounding box center [0, 0] width 0 height 0
click at [75, 148] on input "7" at bounding box center [83, 146] width 84 height 22
type input "0"
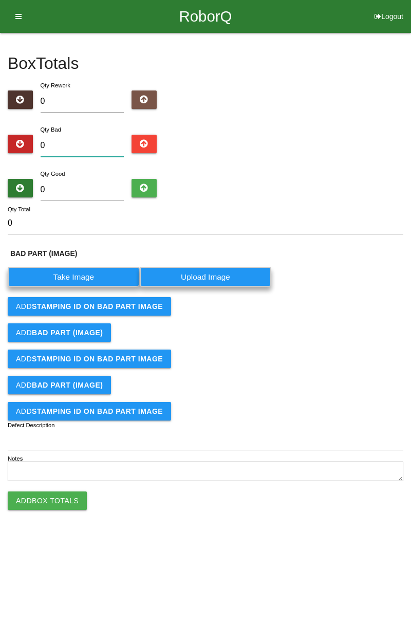
type input "1"
type input "13"
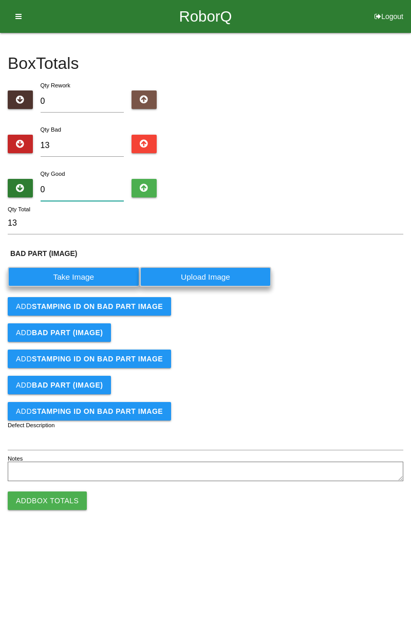
click at [81, 186] on input "0" at bounding box center [83, 190] width 84 height 22
type input "7"
type input "20"
type input "71"
type input "84"
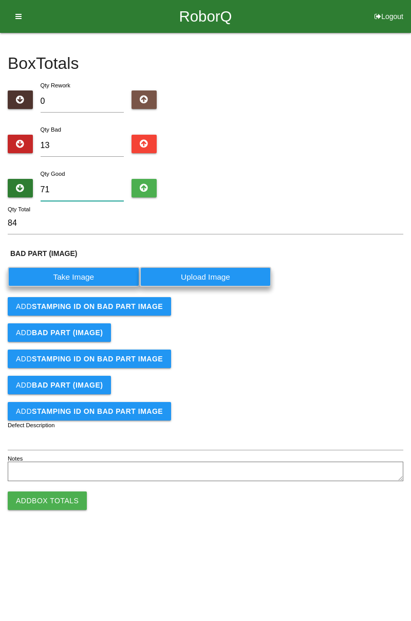
type input "71"
click at [88, 271] on label "Take Image" at bounding box center [74, 277] width 132 height 20
click at [0, 0] on \(IMAGE\) "Take Image" at bounding box center [0, 0] width 0 height 0
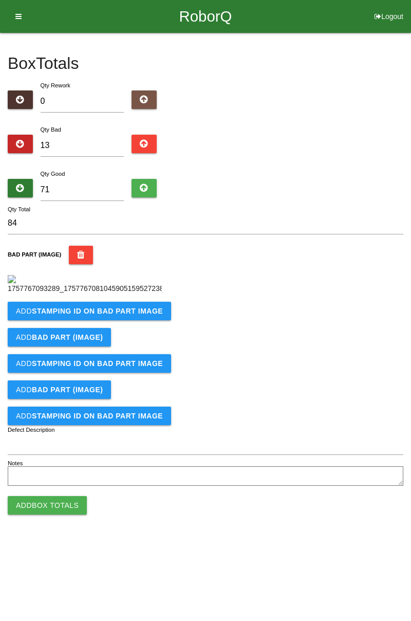
click at [129, 315] on b "STAMPING ID on BAD PART Image" at bounding box center [97, 311] width 131 height 8
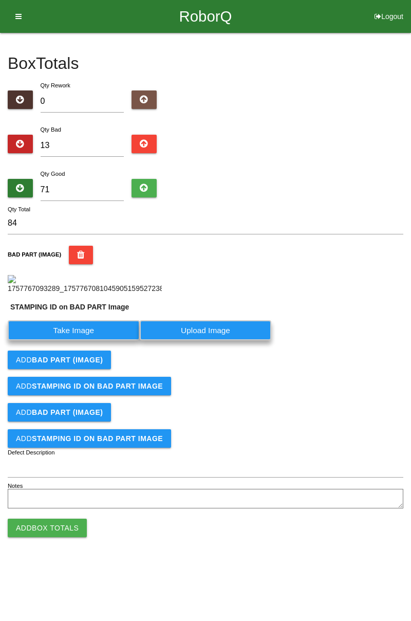
click at [100, 340] on label "Take Image" at bounding box center [74, 330] width 132 height 20
click at [0, 0] on PART "Take Image" at bounding box center [0, 0] width 0 height 0
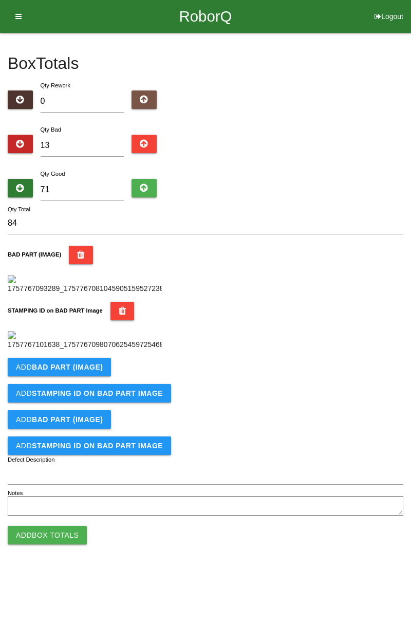
scroll to position [226, 0]
click at [82, 371] on b "BAD PART (IMAGE)" at bounding box center [67, 367] width 71 height 8
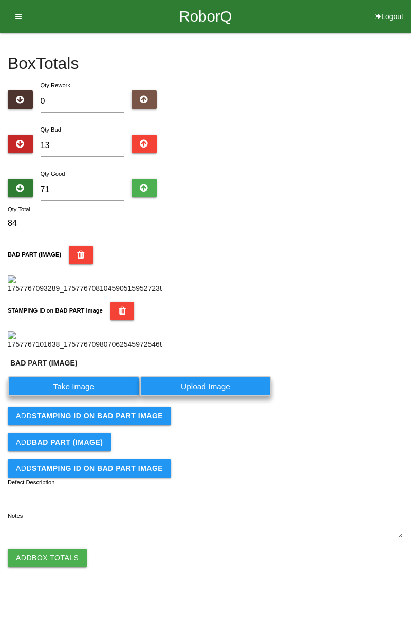
click at [102, 396] on label "Take Image" at bounding box center [74, 386] width 132 height 20
click at [0, 0] on \(IMAGE\) "Take Image" at bounding box center [0, 0] width 0 height 0
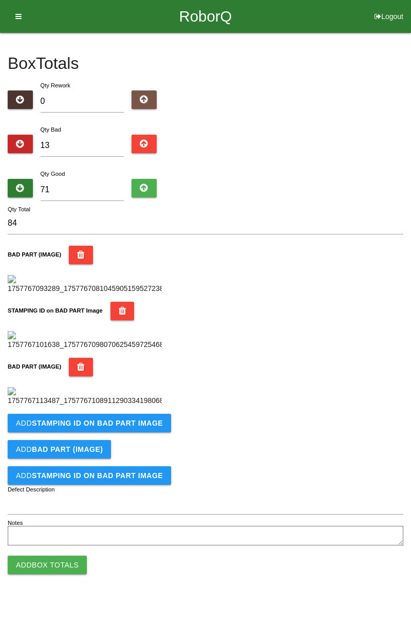
scroll to position [395, 0]
click at [140, 432] on button "Add STAMPING ID on BAD PART Image" at bounding box center [89, 423] width 163 height 19
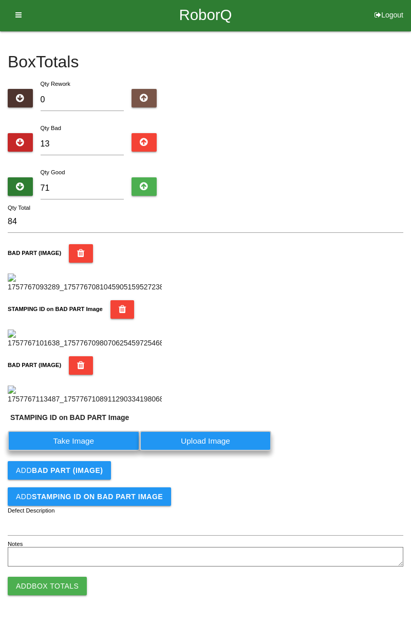
click at [100, 451] on label "Take Image" at bounding box center [74, 441] width 132 height 20
click at [0, 0] on PART "Take Image" at bounding box center [0, 0] width 0 height 0
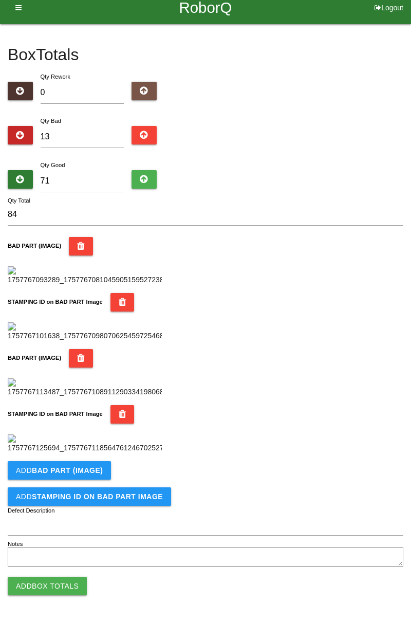
scroll to position [563, 0]
click at [90, 465] on button "Add BAD PART (IMAGE)" at bounding box center [59, 470] width 103 height 19
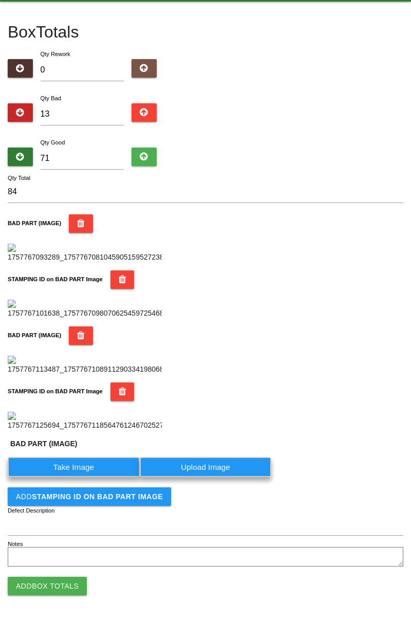
click at [85, 477] on label "Take Image" at bounding box center [74, 467] width 132 height 20
click at [0, 0] on \(IMAGE\) "Take Image" at bounding box center [0, 0] width 0 height 0
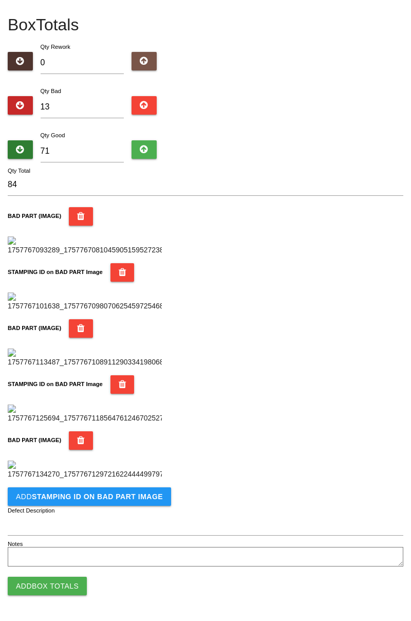
scroll to position [732, 0]
click at [128, 496] on b "STAMPING ID on BAD PART Image" at bounding box center [97, 497] width 131 height 8
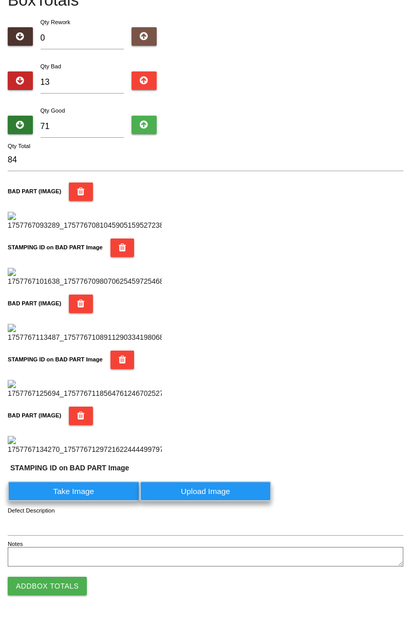
click at [106, 501] on label "Take Image" at bounding box center [74, 491] width 132 height 20
click at [0, 0] on PART "Take Image" at bounding box center [0, 0] width 0 height 0
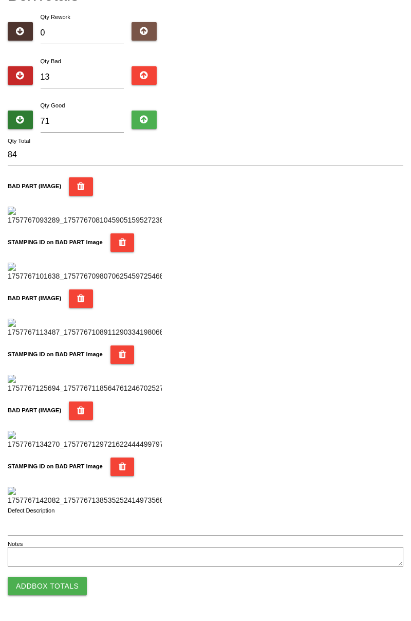
scroll to position [901, 0]
click at [58, 587] on button "Add Box Totals" at bounding box center [47, 586] width 79 height 19
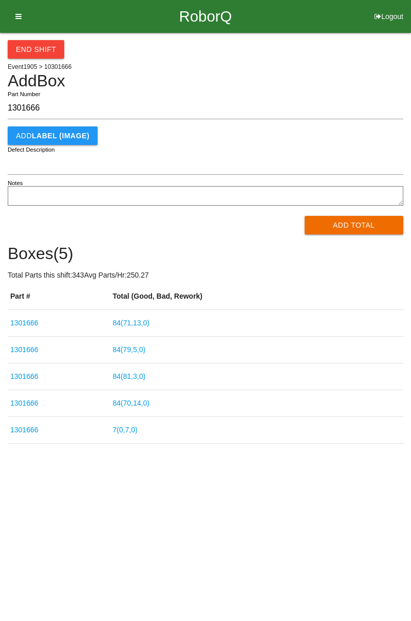
type input "1301666"
click at [354, 224] on button "Add Total" at bounding box center [354, 225] width 99 height 19
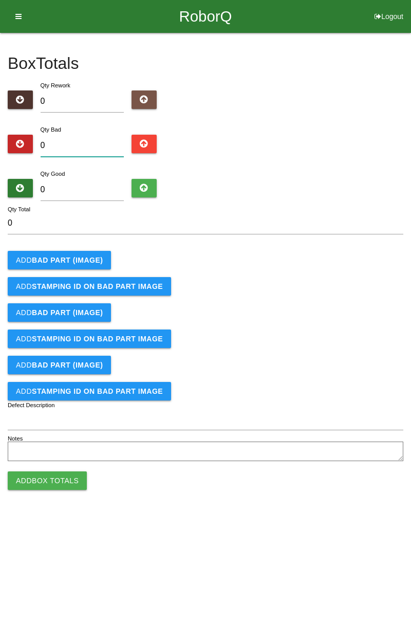
click at [90, 144] on input "0" at bounding box center [83, 146] width 84 height 22
type input "4"
click at [87, 251] on button "Add BAD PART (IMAGE)" at bounding box center [59, 260] width 103 height 19
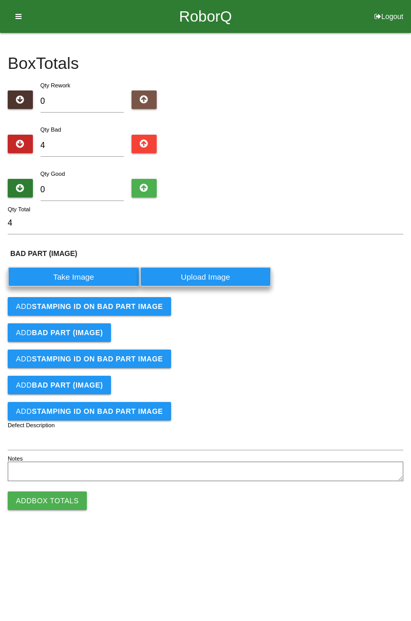
click at [75, 276] on label "Take Image" at bounding box center [74, 277] width 132 height 20
click at [0, 0] on \(IMAGE\) "Take Image" at bounding box center [0, 0] width 0 height 0
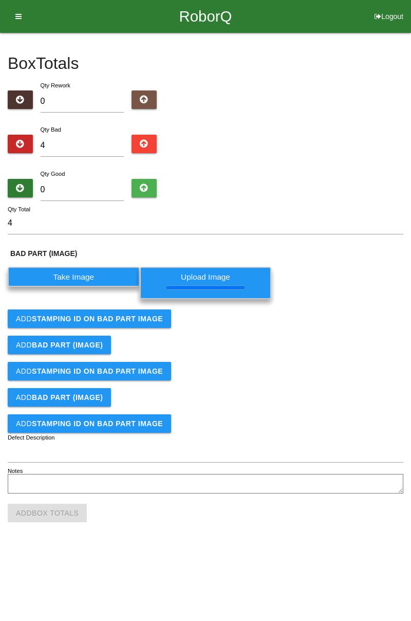
click at [148, 321] on b "STAMPING ID on BAD PART Image" at bounding box center [97, 319] width 131 height 8
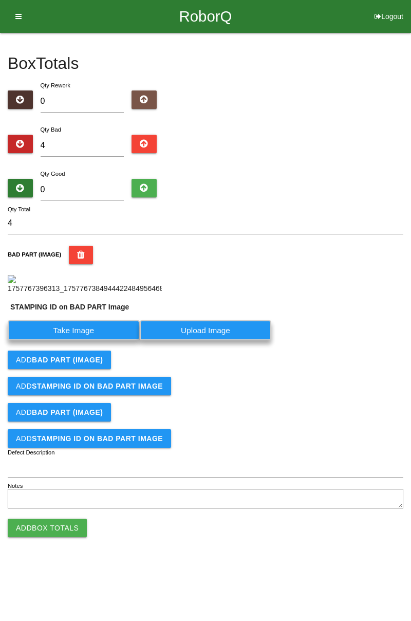
click at [97, 340] on label "Take Image" at bounding box center [74, 330] width 132 height 20
click at [0, 0] on PART "Take Image" at bounding box center [0, 0] width 0 height 0
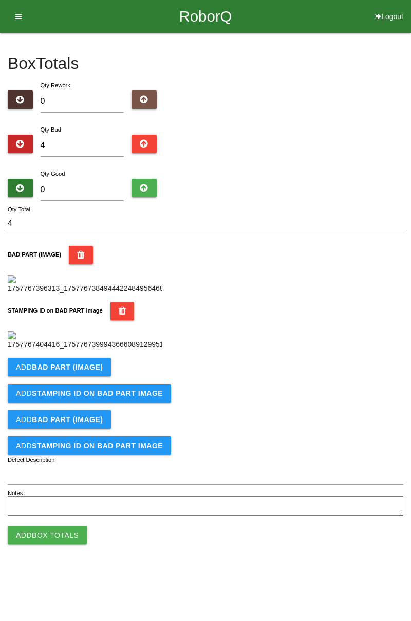
scroll to position [226, 0]
click at [95, 371] on b "BAD PART (IMAGE)" at bounding box center [67, 367] width 71 height 8
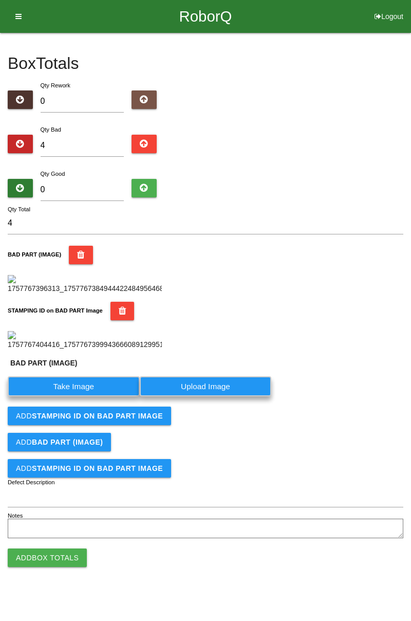
click at [87, 396] on label "Take Image" at bounding box center [74, 386] width 132 height 20
click at [0, 0] on \(IMAGE\) "Take Image" at bounding box center [0, 0] width 0 height 0
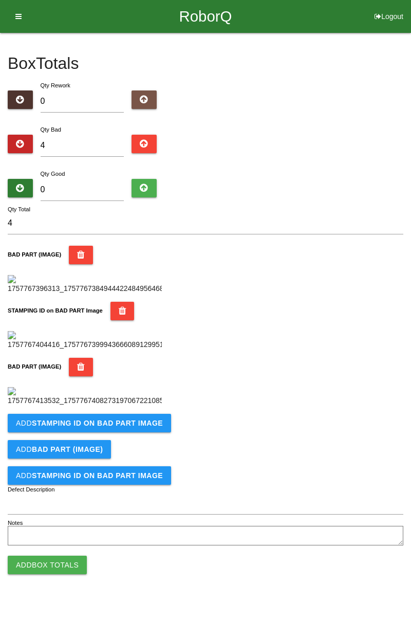
scroll to position [395, 0]
click at [137, 427] on b "STAMPING ID on BAD PART Image" at bounding box center [97, 423] width 131 height 8
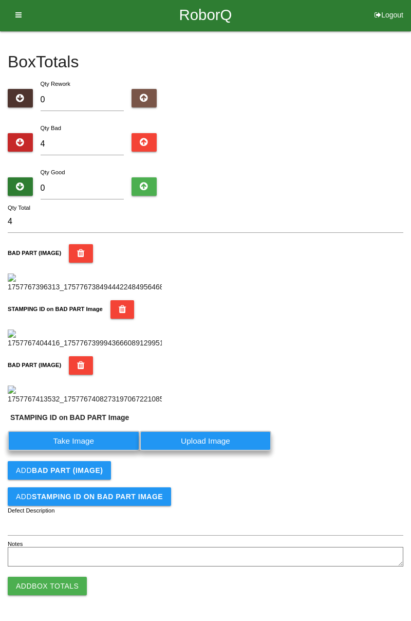
click at [108, 451] on label "Take Image" at bounding box center [74, 441] width 132 height 20
click at [0, 0] on PART "Take Image" at bounding box center [0, 0] width 0 height 0
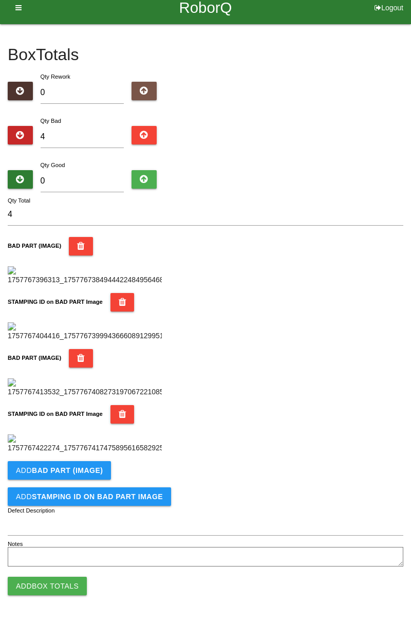
scroll to position [563, 0]
click at [106, 474] on button "Add BAD PART (IMAGE)" at bounding box center [59, 470] width 103 height 19
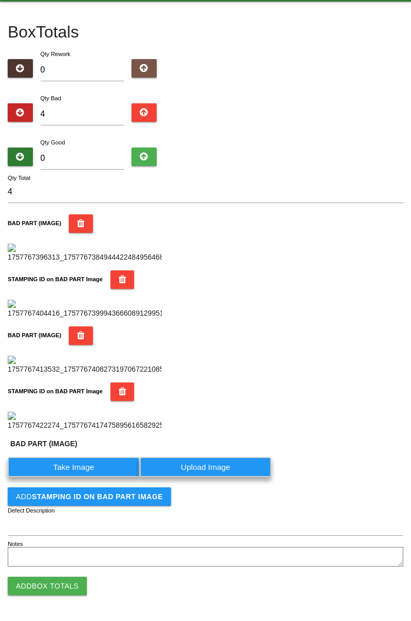
click at [83, 477] on label "Take Image" at bounding box center [74, 467] width 132 height 20
click at [0, 0] on \(IMAGE\) "Take Image" at bounding box center [0, 0] width 0 height 0
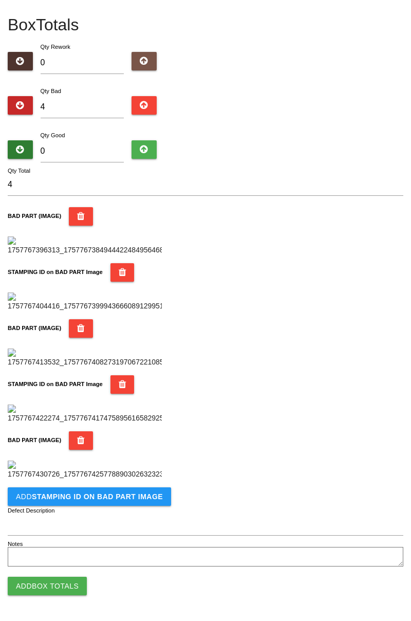
scroll to position [685, 0]
click at [137, 501] on b "STAMPING ID on BAD PART Image" at bounding box center [97, 497] width 131 height 8
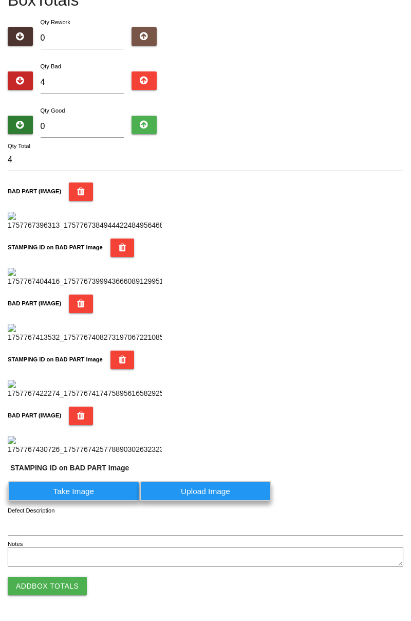
click at [101, 501] on label "Take Image" at bounding box center [74, 491] width 132 height 20
click at [0, 0] on PART "Take Image" at bounding box center [0, 0] width 0 height 0
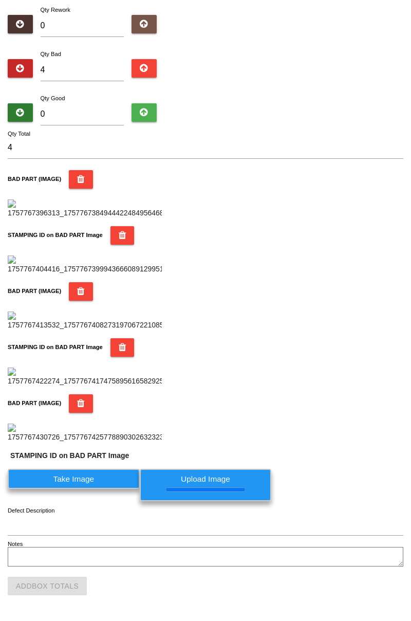
scroll to position [0, 0]
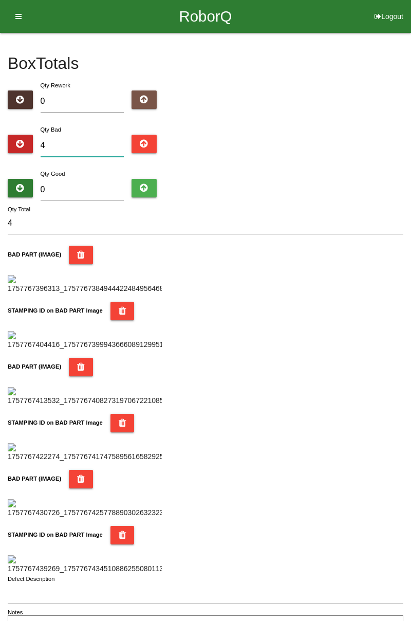
click at [89, 142] on input "4" at bounding box center [83, 146] width 84 height 22
type input "0"
type input "8"
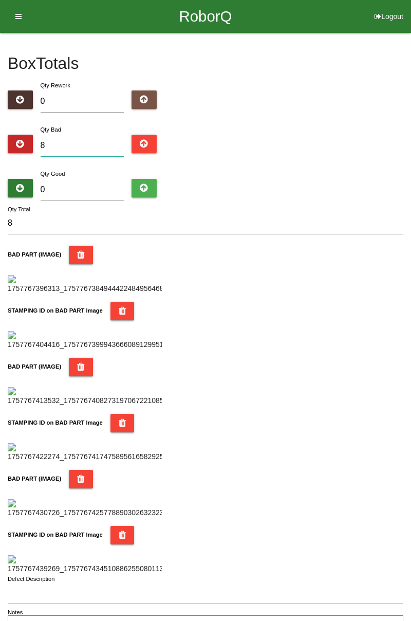
click at [97, 142] on input "8" at bounding box center [83, 146] width 84 height 22
type input "0"
type input "1"
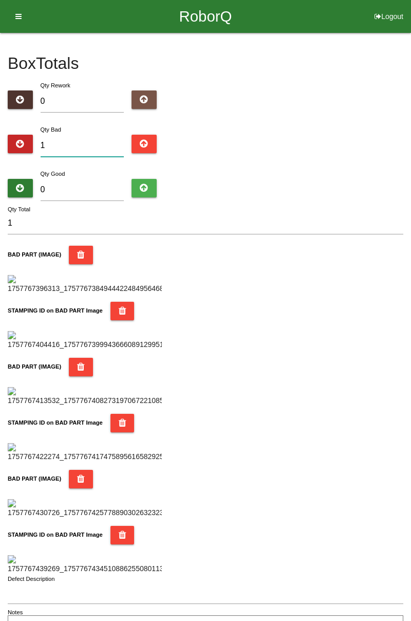
type input "10"
type input "1"
type input "11"
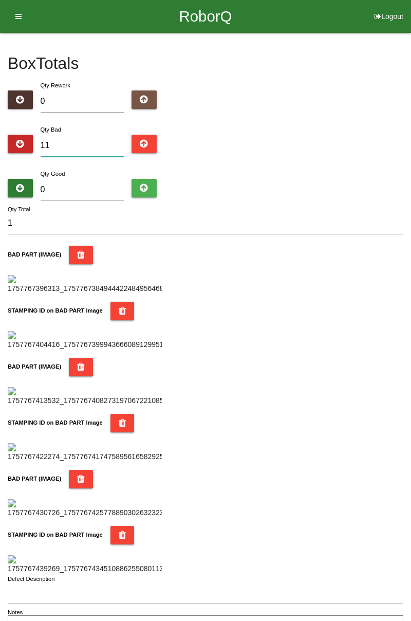
type input "11"
type input "1"
type input "13"
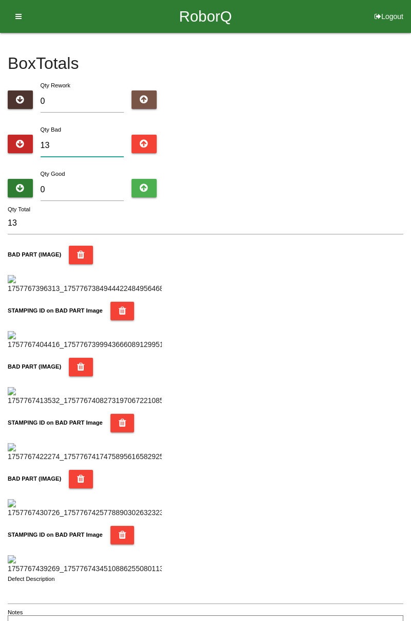
type input "1"
type input "14"
type input "1"
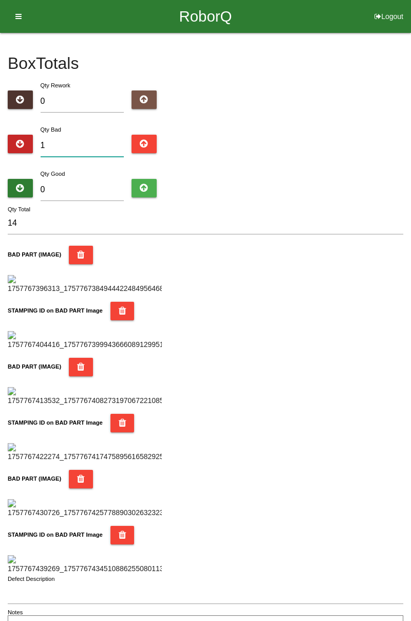
type input "1"
type input "15"
click at [73, 187] on input "0" at bounding box center [83, 190] width 84 height 22
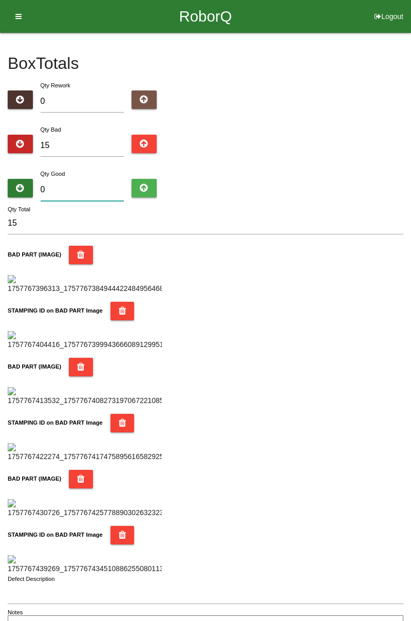
type input "7"
type input "22"
type input "71"
type input "86"
type input "7"
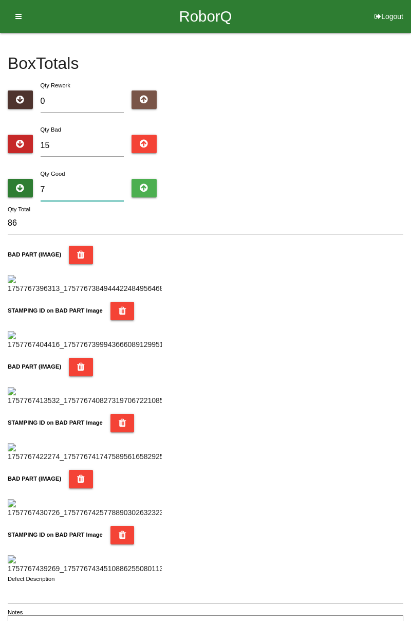
type input "22"
type input "0"
type input "15"
type input "6"
type input "21"
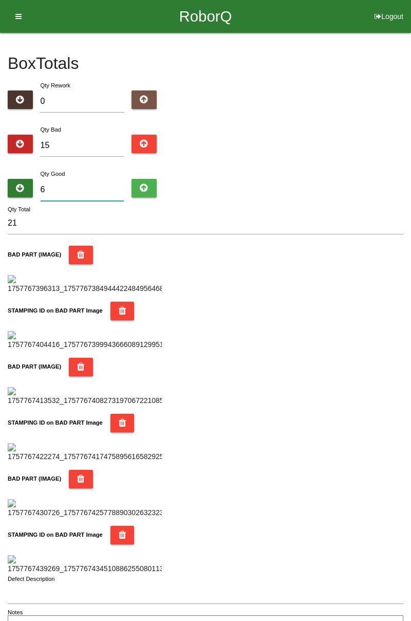
type input "69"
type input "84"
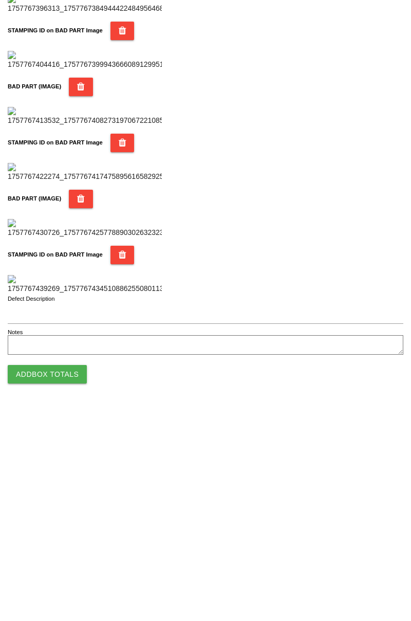
scroll to position [901, 0]
type input "69"
click at [72, 581] on button "Add Box Totals" at bounding box center [47, 586] width 79 height 19
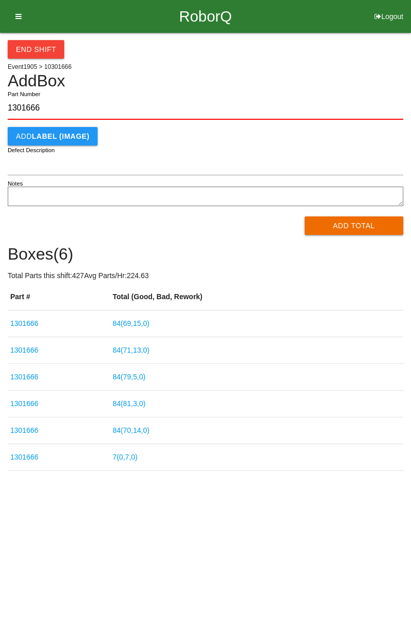
type input "1301666"
click at [360, 222] on button "Add Total" at bounding box center [354, 225] width 99 height 19
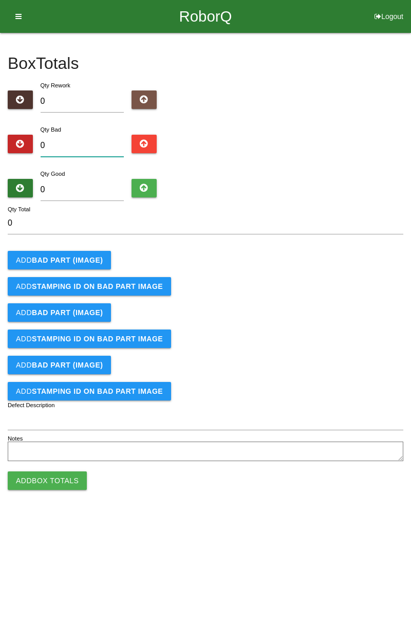
click at [84, 142] on input "0" at bounding box center [83, 146] width 84 height 22
type input "3"
click at [406, 336] on div "Box Totals Translate Weight Weight unit: Rework Weight Bad Weight Good Weight 0…" at bounding box center [205, 248] width 411 height 431
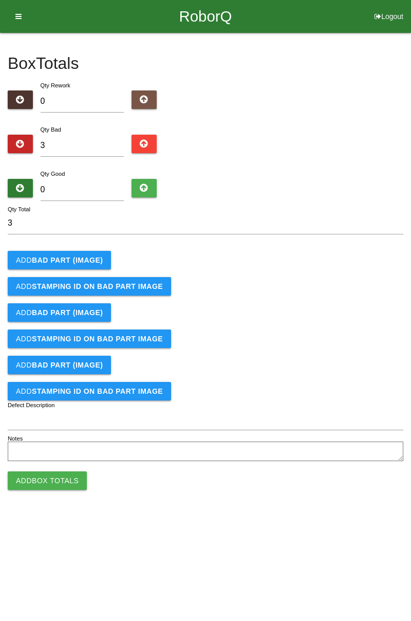
click at [403, 447] on textarea "Notes" at bounding box center [206, 452] width 396 height 20
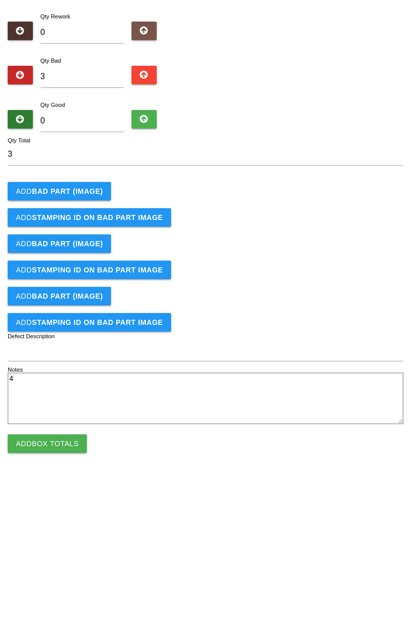
type textarea "4"
click at [76, 154] on input "3" at bounding box center [83, 146] width 84 height 22
type input "0"
type input "4"
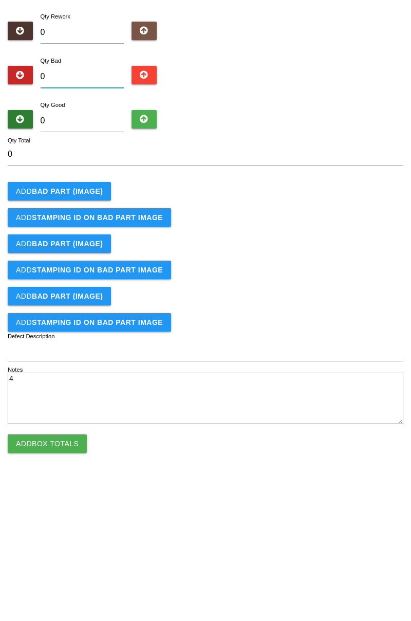
type input "4"
type input "0"
type input "5"
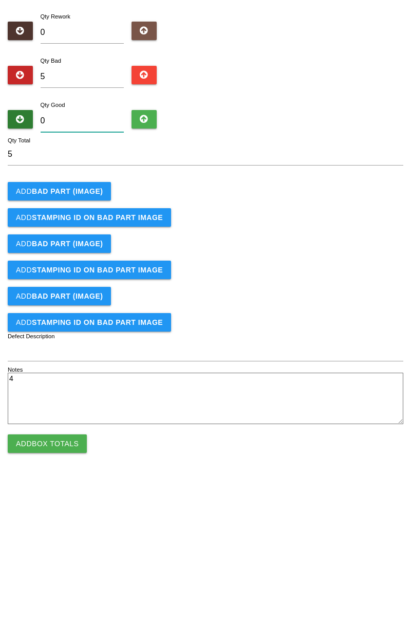
click at [87, 187] on input "0" at bounding box center [83, 190] width 84 height 22
click at [76, 258] on b "BAD PART (IMAGE)" at bounding box center [67, 260] width 71 height 8
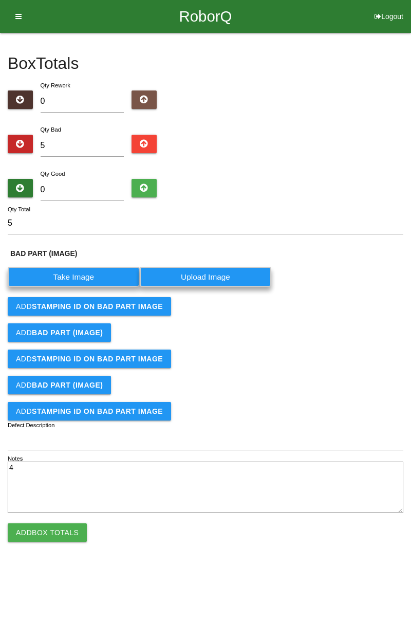
click at [77, 270] on label "Take Image" at bounding box center [74, 277] width 132 height 20
click at [0, 0] on \(IMAGE\) "Take Image" at bounding box center [0, 0] width 0 height 0
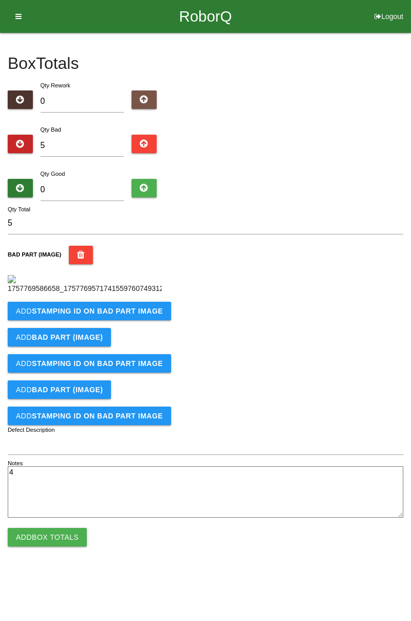
click at [142, 315] on b "STAMPING ID on BAD PART Image" at bounding box center [97, 311] width 131 height 8
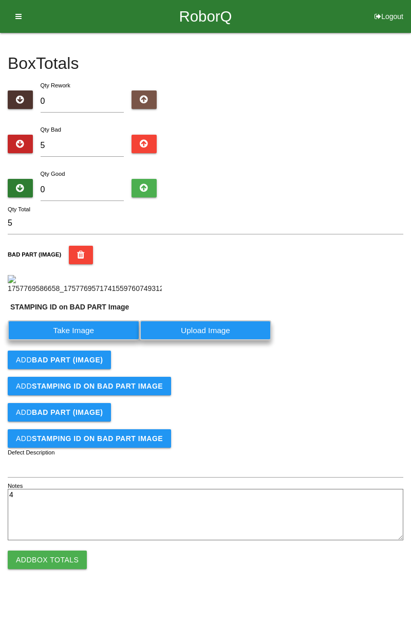
click at [105, 340] on label "Take Image" at bounding box center [74, 330] width 132 height 20
click at [0, 0] on PART "Take Image" at bounding box center [0, 0] width 0 height 0
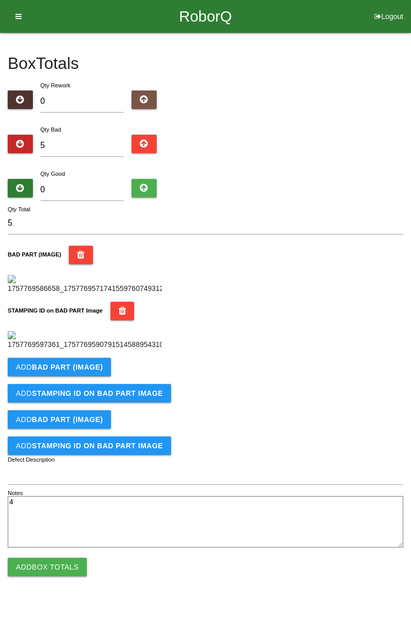
scroll to position [258, 0]
click at [99, 371] on b "BAD PART (IMAGE)" at bounding box center [67, 367] width 71 height 8
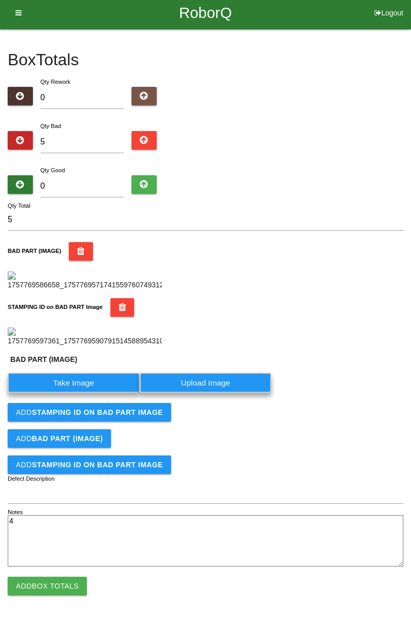
click at [94, 393] on label "Take Image" at bounding box center [74, 383] width 132 height 20
click at [0, 0] on \(IMAGE\) "Take Image" at bounding box center [0, 0] width 0 height 0
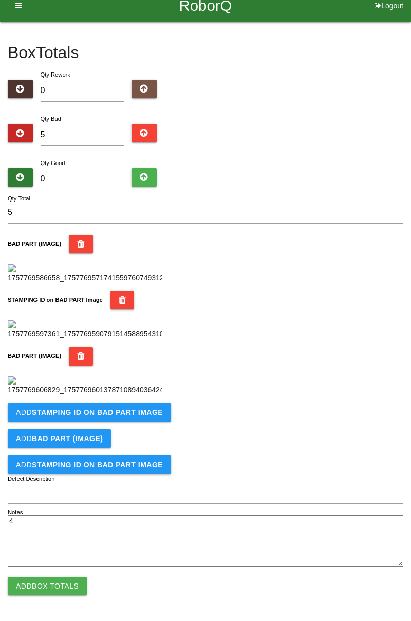
scroll to position [377, 0]
click at [137, 416] on b "STAMPING ID on BAD PART Image" at bounding box center [97, 412] width 131 height 8
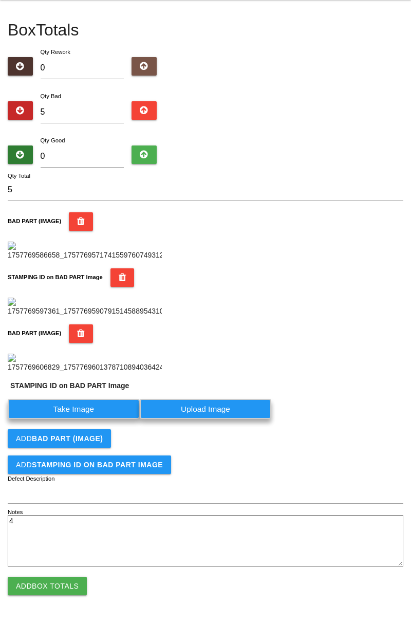
click at [91, 419] on label "Take Image" at bounding box center [74, 409] width 132 height 20
click at [0, 0] on PART "Take Image" at bounding box center [0, 0] width 0 height 0
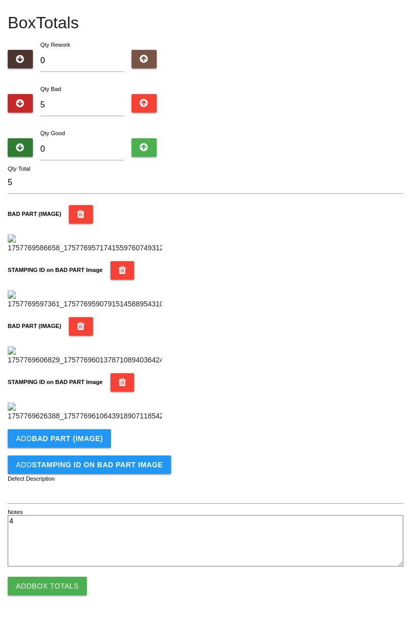
scroll to position [595, 0]
click at [99, 435] on b "BAD PART (IMAGE)" at bounding box center [67, 438] width 71 height 8
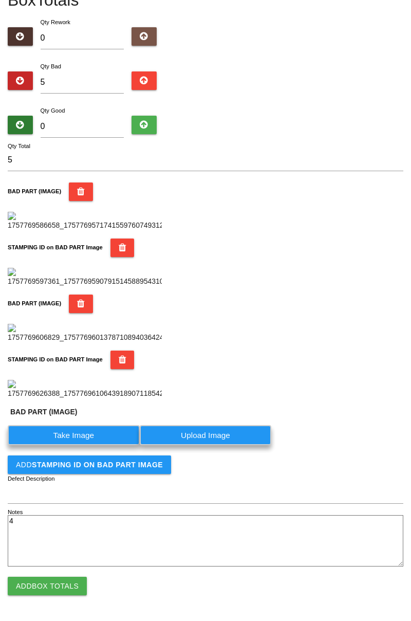
click at [97, 445] on label "Take Image" at bounding box center [74, 435] width 132 height 20
click at [0, 0] on \(IMAGE\) "Take Image" at bounding box center [0, 0] width 0 height 0
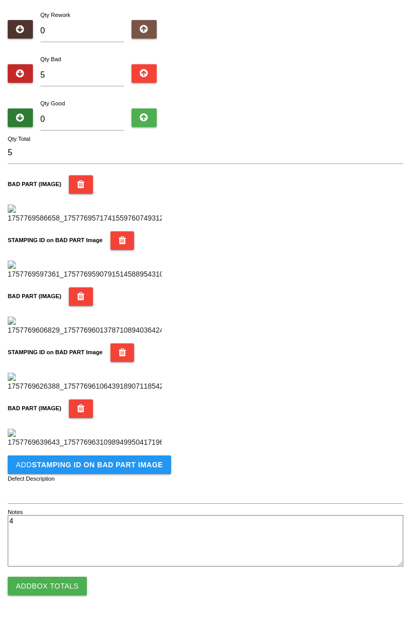
scroll to position [764, 0]
click at [132, 462] on b "STAMPING ID on BAD PART Image" at bounding box center [97, 465] width 131 height 8
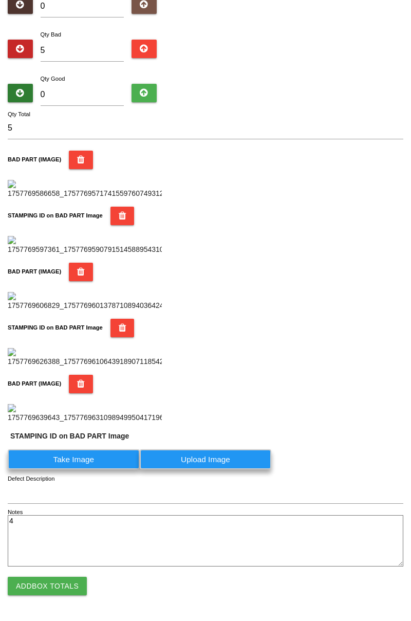
click at [97, 469] on label "Take Image" at bounding box center [74, 459] width 132 height 20
click at [0, 0] on PART "Take Image" at bounding box center [0, 0] width 0 height 0
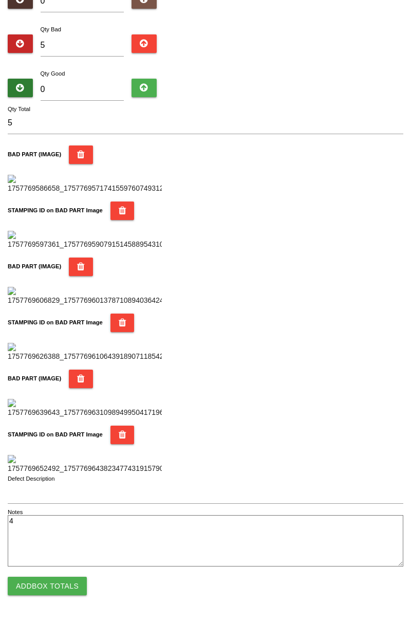
scroll to position [0, 0]
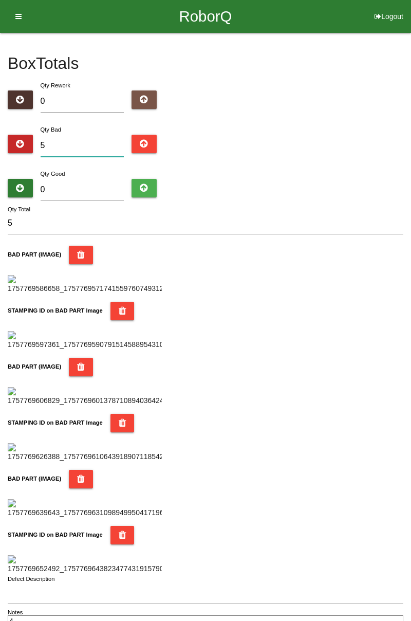
click at [76, 142] on input "5" at bounding box center [83, 146] width 84 height 22
type input "0"
type input "1"
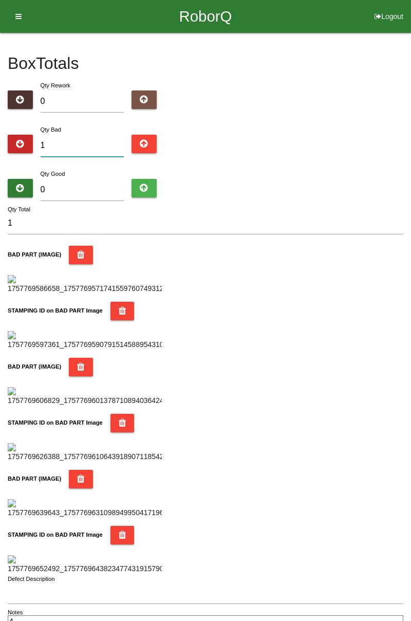
type input "10"
click at [96, 180] on input "0" at bounding box center [83, 190] width 84 height 22
type input "7"
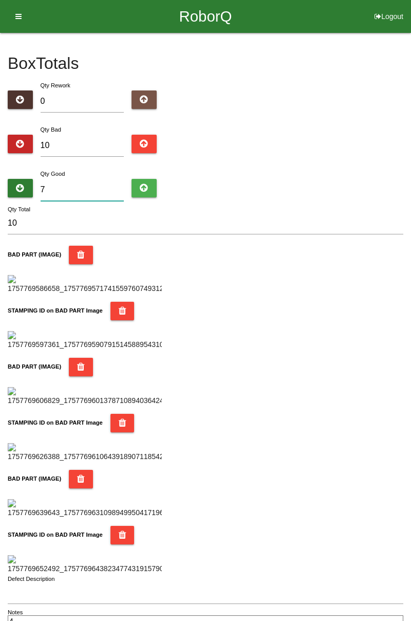
type input "17"
type input "74"
type input "84"
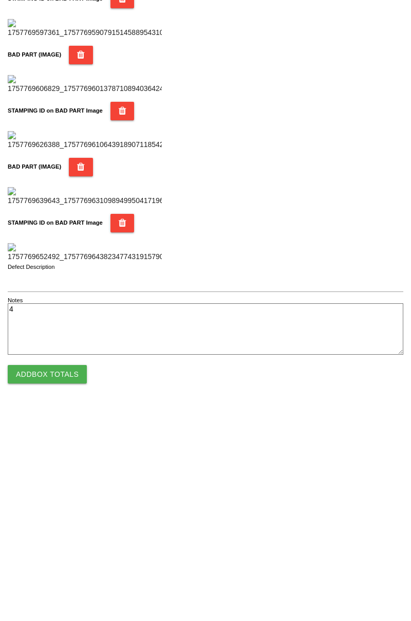
type input "74"
click at [66, 585] on button "Add Box Totals" at bounding box center [47, 586] width 79 height 19
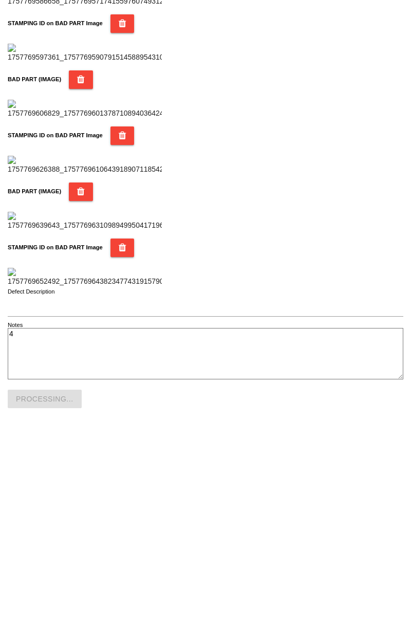
scroll to position [933, 0]
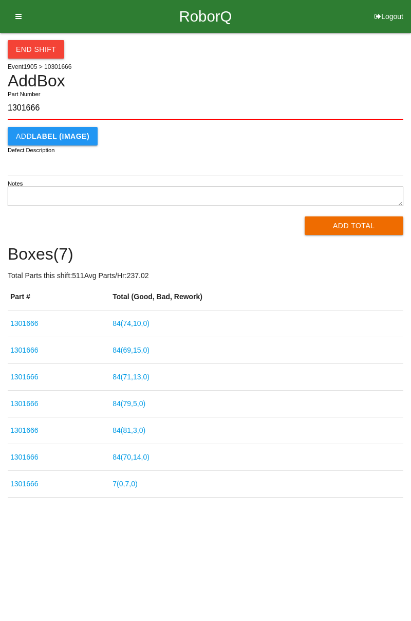
type input "1301666"
click at [357, 226] on button "Add Total" at bounding box center [354, 225] width 99 height 19
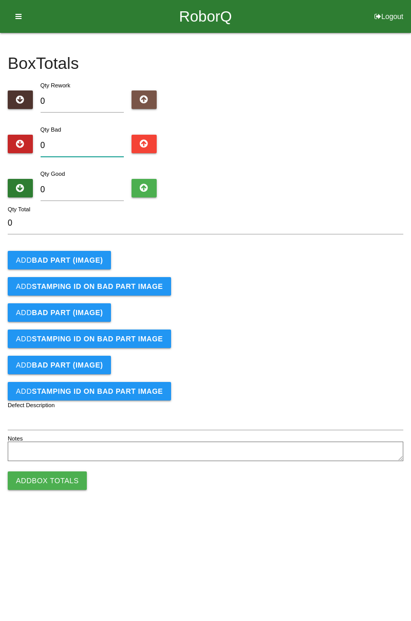
click at [95, 141] on input "0" at bounding box center [83, 146] width 84 height 22
type input "3"
click at [83, 259] on b "BAD PART (IMAGE)" at bounding box center [67, 260] width 71 height 8
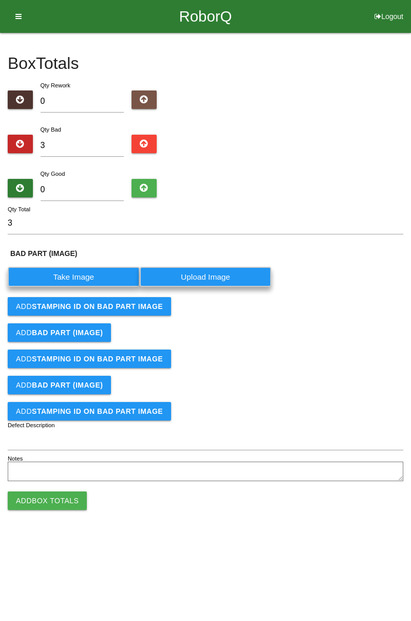
click at [77, 274] on label "Take Image" at bounding box center [74, 277] width 132 height 20
click at [0, 0] on \(IMAGE\) "Take Image" at bounding box center [0, 0] width 0 height 0
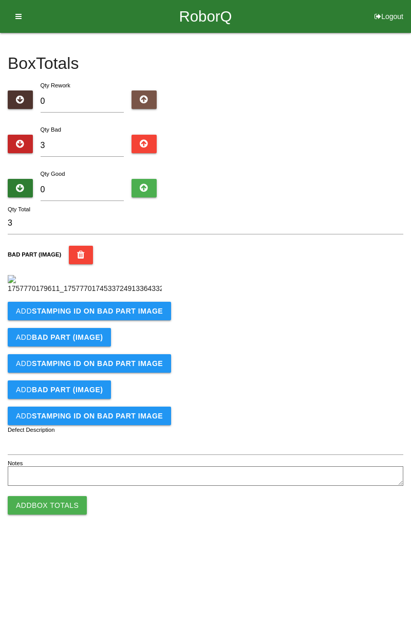
scroll to position [58, 0]
click at [149, 315] on b "STAMPING ID on BAD PART Image" at bounding box center [97, 311] width 131 height 8
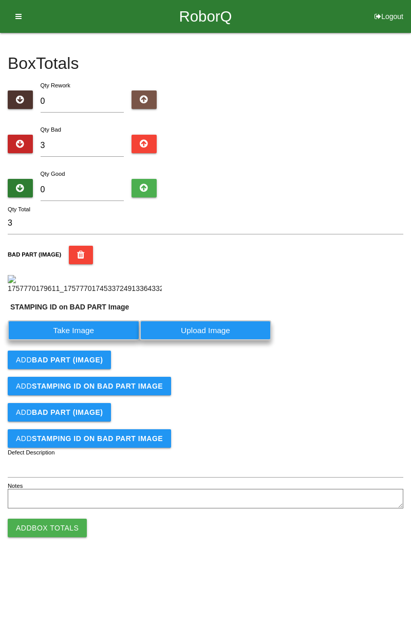
click at [88, 340] on label "Take Image" at bounding box center [74, 330] width 132 height 20
click at [0, 0] on PART "Take Image" at bounding box center [0, 0] width 0 height 0
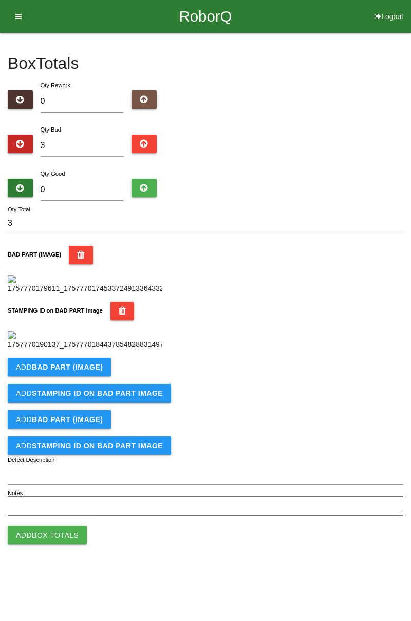
scroll to position [226, 0]
click at [107, 376] on button "Add BAD PART (IMAGE)" at bounding box center [59, 367] width 103 height 19
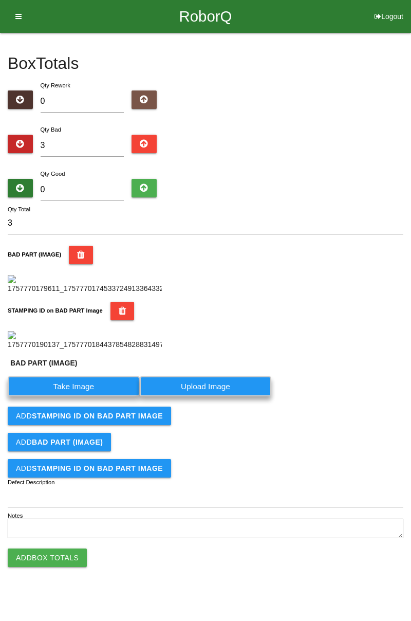
click at [85, 396] on label "Take Image" at bounding box center [74, 386] width 132 height 20
click at [0, 0] on \(IMAGE\) "Take Image" at bounding box center [0, 0] width 0 height 0
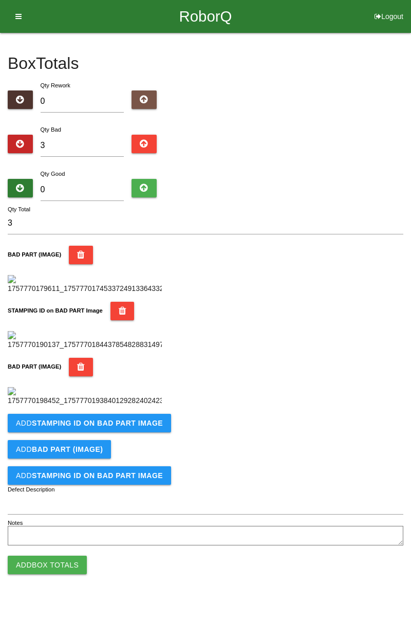
scroll to position [395, 0]
click at [132, 427] on b "STAMPING ID on BAD PART Image" at bounding box center [97, 423] width 131 height 8
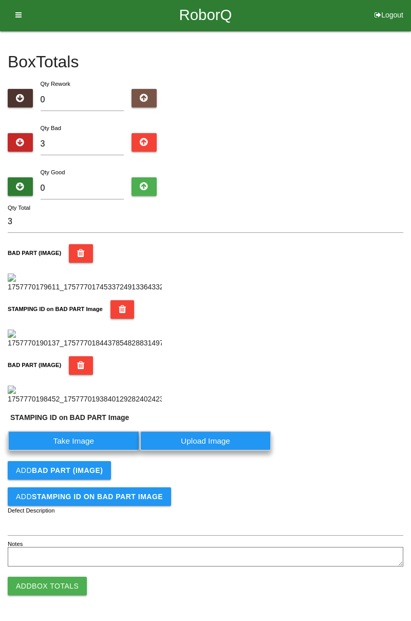
click at [107, 451] on label "Take Image" at bounding box center [74, 441] width 132 height 20
click at [0, 0] on PART "Take Image" at bounding box center [0, 0] width 0 height 0
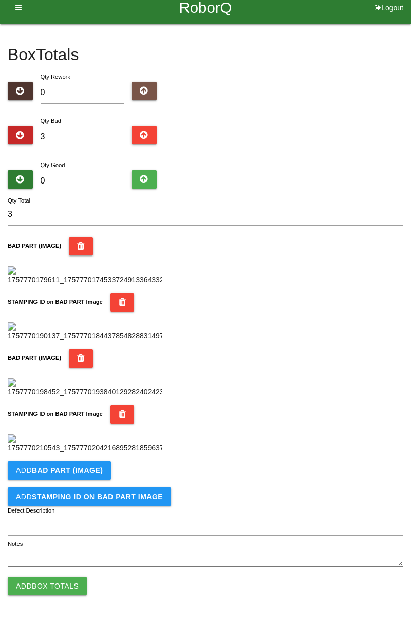
scroll to position [563, 0]
click at [105, 470] on button "Add BAD PART (IMAGE)" at bounding box center [59, 470] width 103 height 19
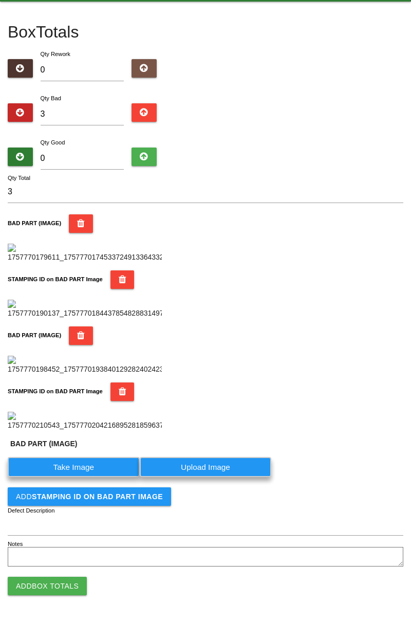
click at [95, 477] on label "Take Image" at bounding box center [74, 467] width 132 height 20
click at [0, 0] on \(IMAGE\) "Take Image" at bounding box center [0, 0] width 0 height 0
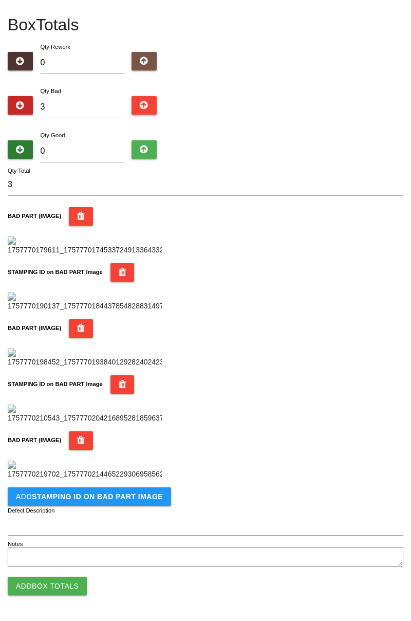
scroll to position [732, 0]
click at [149, 500] on b "STAMPING ID on BAD PART Image" at bounding box center [97, 497] width 131 height 8
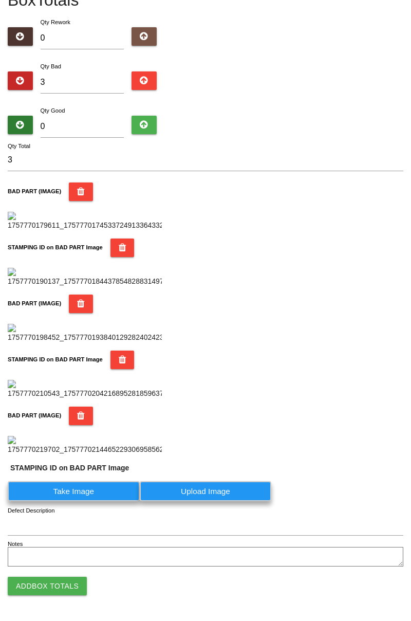
click at [103, 501] on label "Take Image" at bounding box center [74, 491] width 132 height 20
click at [0, 0] on PART "Take Image" at bounding box center [0, 0] width 0 height 0
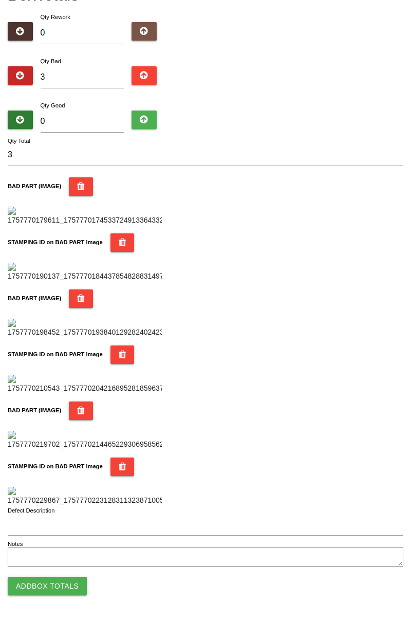
scroll to position [0, 0]
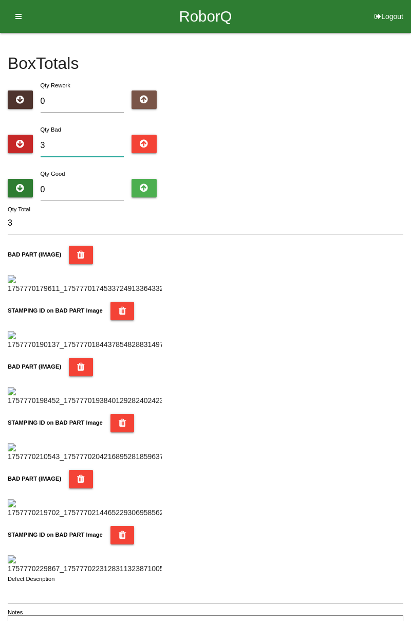
click at [82, 136] on input "3" at bounding box center [83, 146] width 84 height 22
